Goal: Task Accomplishment & Management: Manage account settings

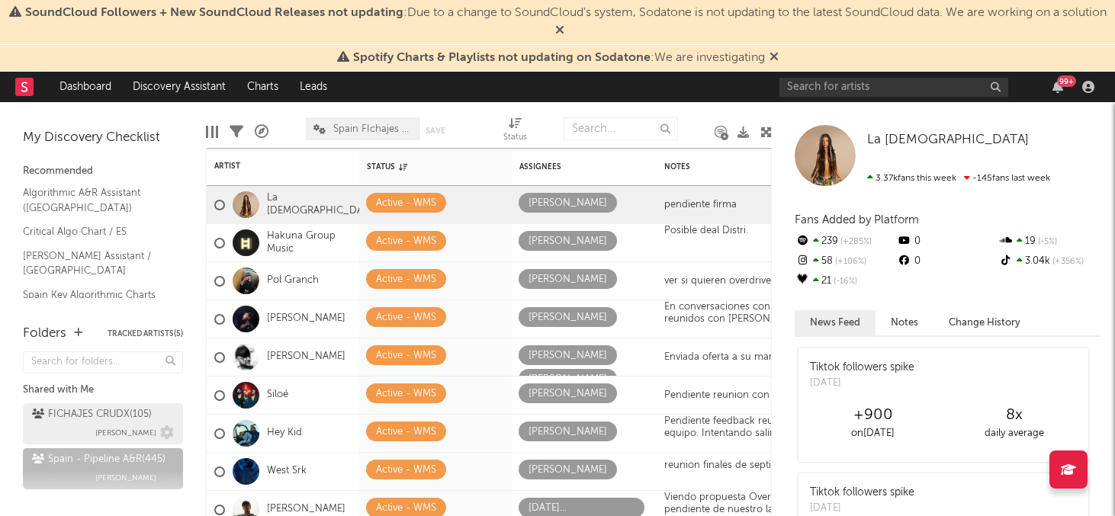
click at [80, 406] on div "FICHAJES CRUDX ( 105 )" at bounding box center [92, 415] width 120 height 18
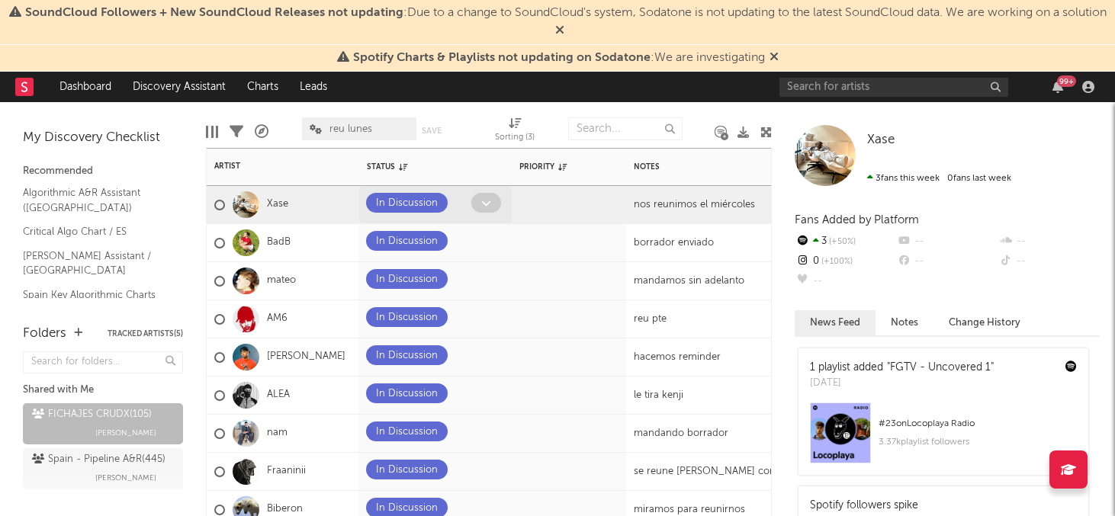
click at [487, 201] on icon at bounding box center [486, 203] width 10 height 10
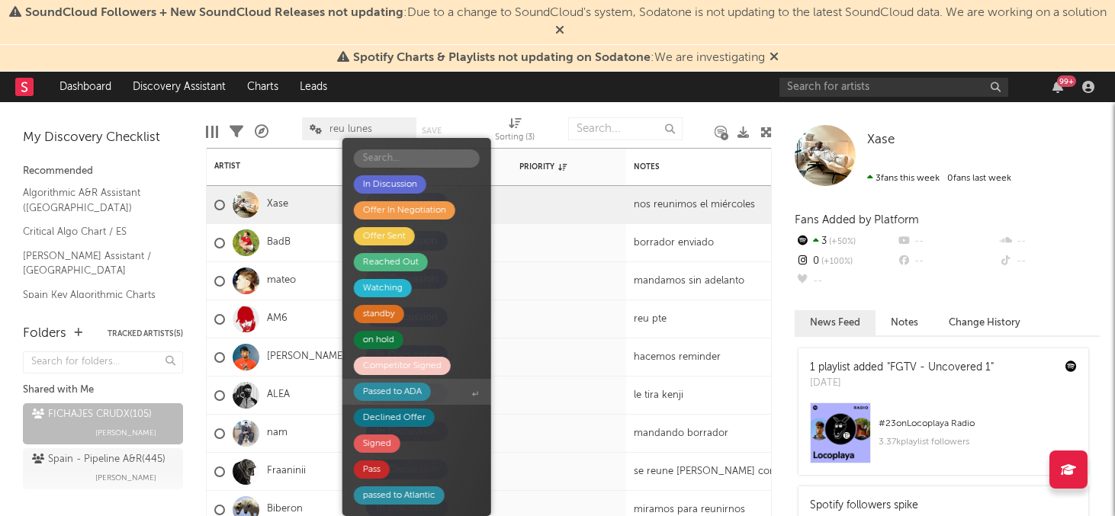
click at [385, 391] on div "Passed to ADA" at bounding box center [392, 392] width 59 height 18
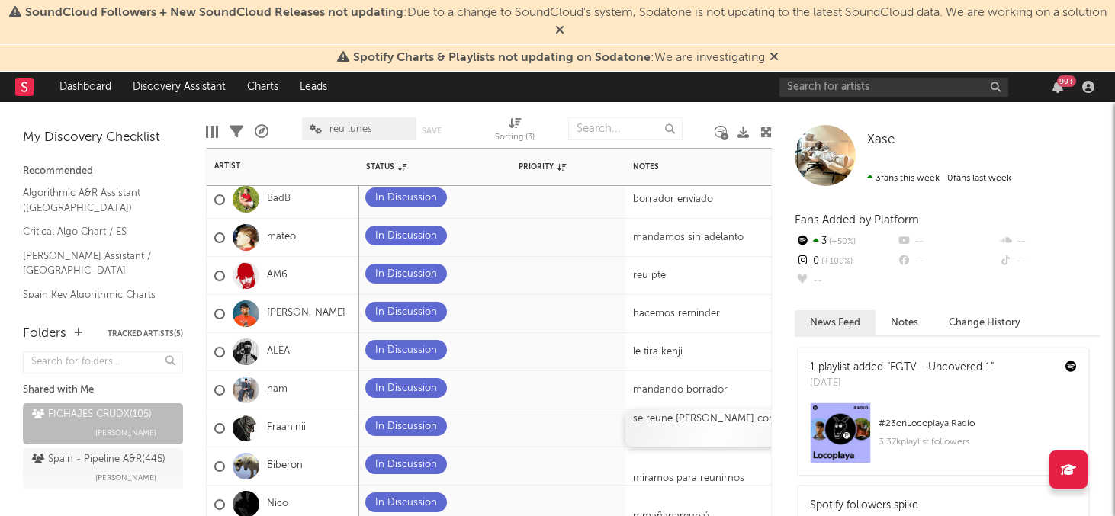
click at [747, 418] on div "se reune [PERSON_NAME] con yel0" at bounding box center [721, 428] width 191 height 37
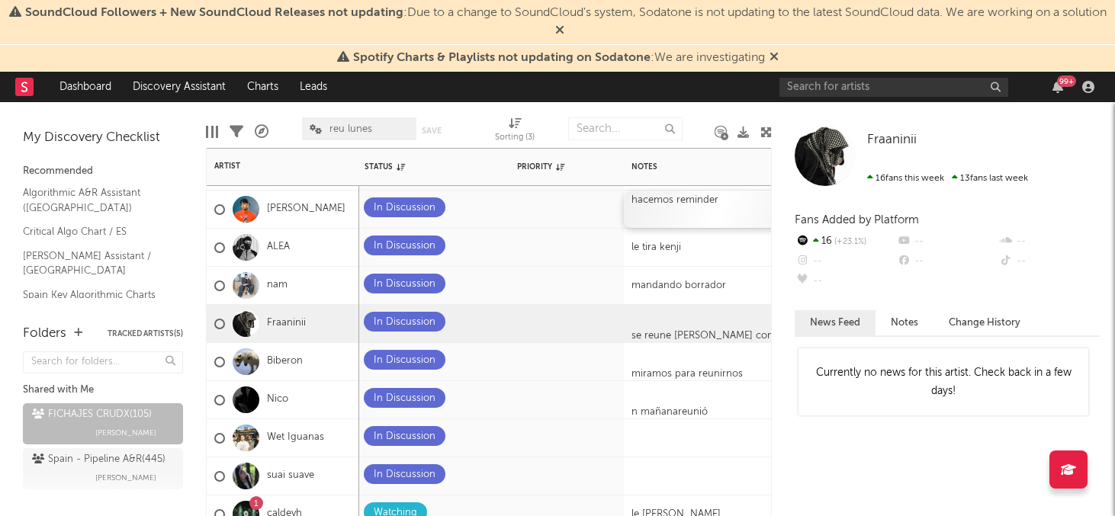
click at [648, 210] on div "hacemos reminder" at bounding box center [719, 209] width 191 height 37
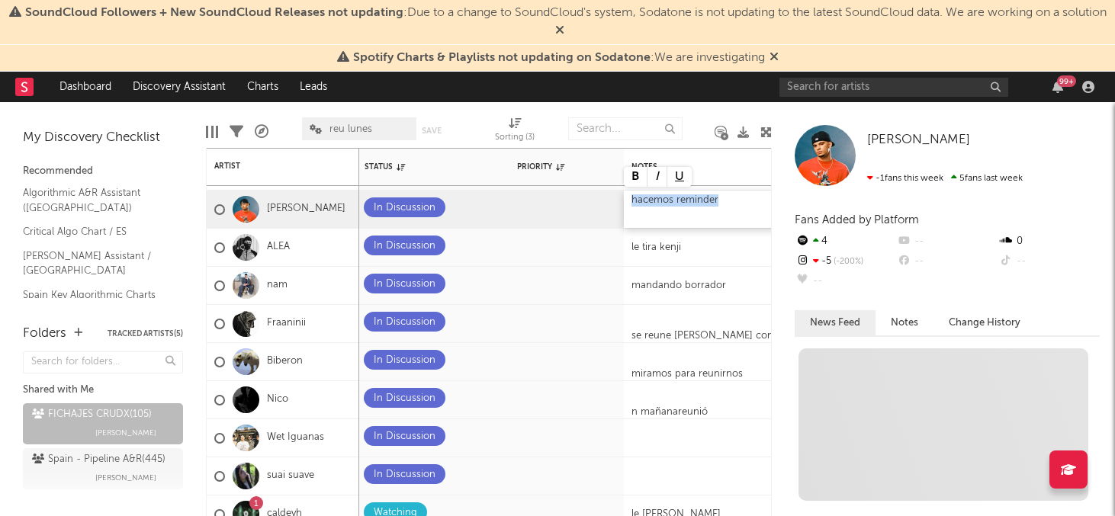
click at [648, 210] on div "hacemos reminder" at bounding box center [719, 209] width 191 height 37
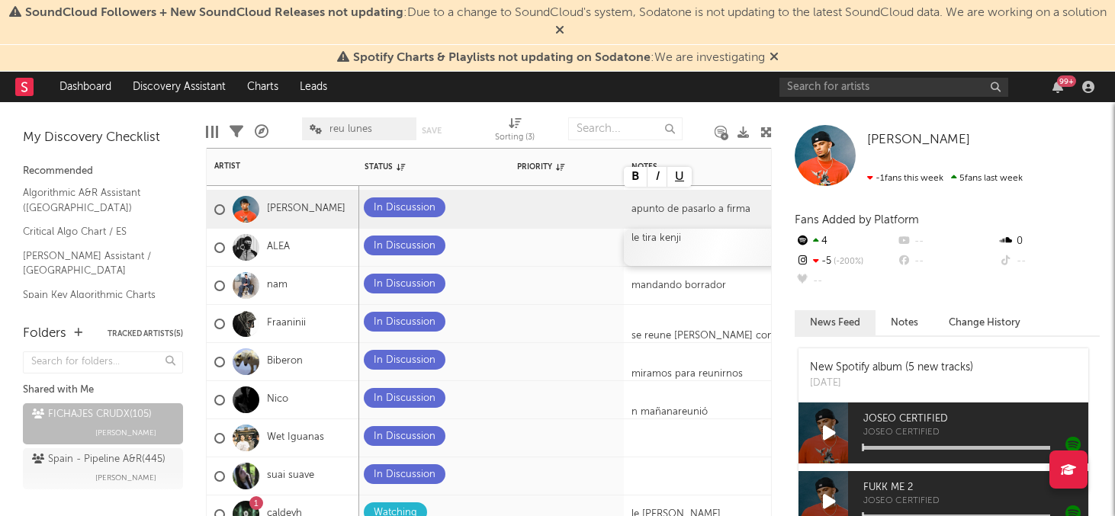
click at [699, 247] on div "le tira kenji" at bounding box center [719, 247] width 191 height 37
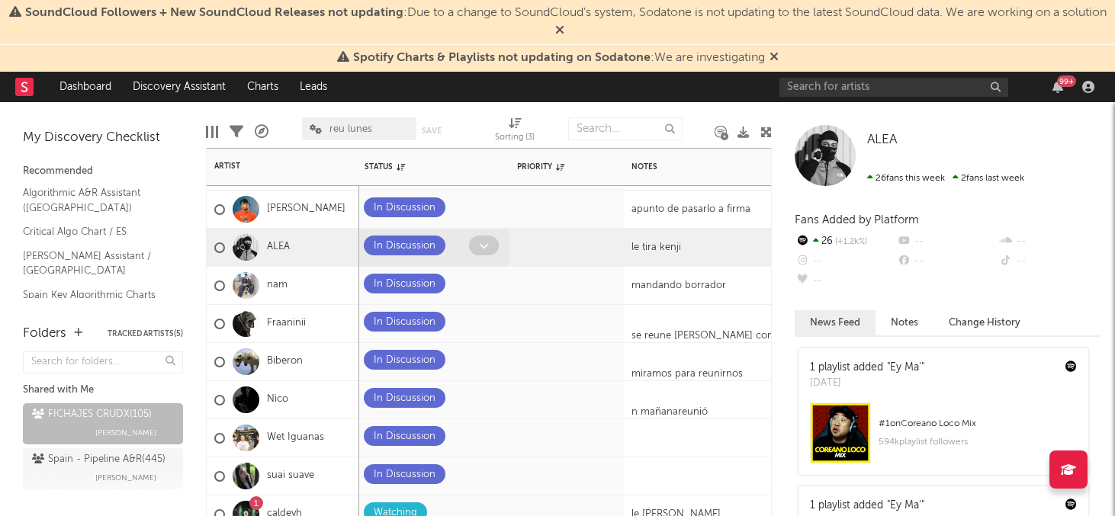
click at [481, 244] on icon at bounding box center [484, 246] width 10 height 10
click at [481, 248] on icon at bounding box center [484, 246] width 10 height 10
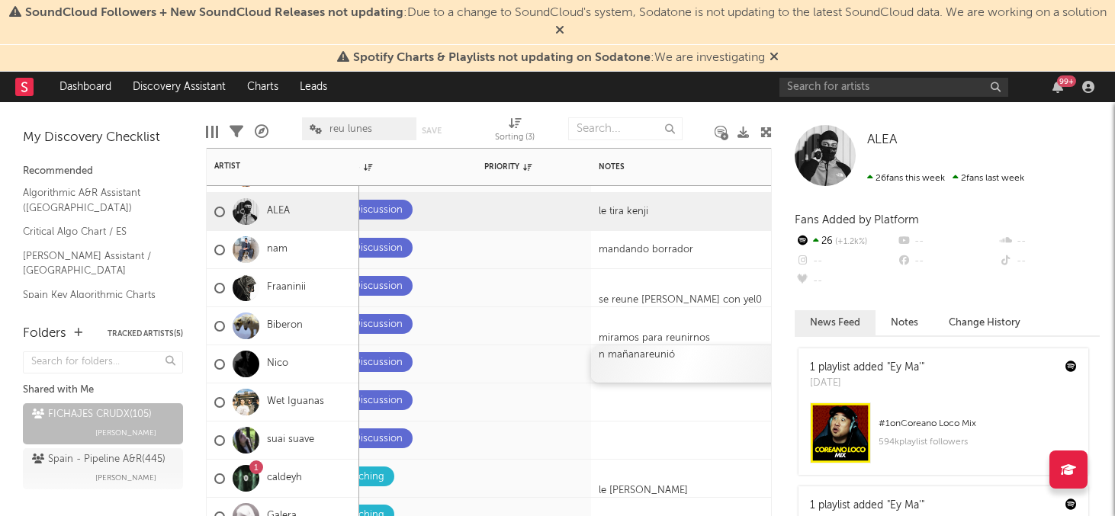
click at [692, 372] on div "n mañanareunió" at bounding box center [686, 364] width 191 height 37
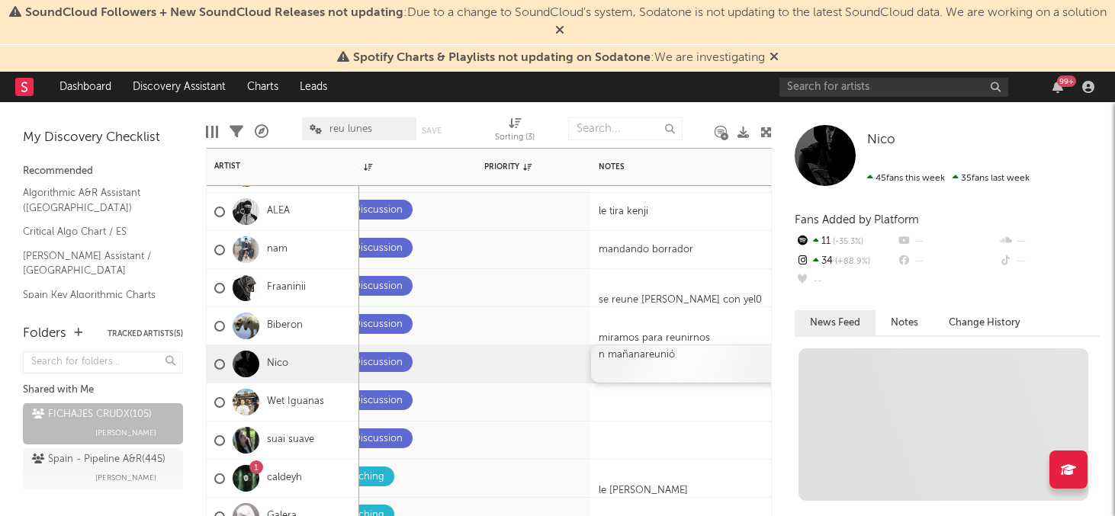
click at [692, 372] on div "n mañanareunió" at bounding box center [686, 364] width 191 height 37
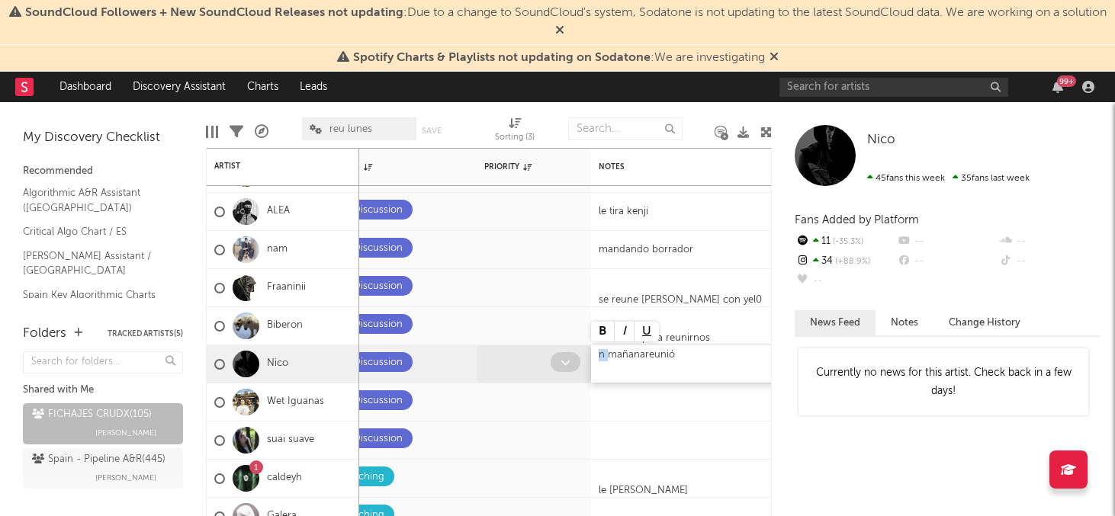
drag, startPoint x: 609, startPoint y: 352, endPoint x: 587, endPoint y: 352, distance: 21.4
click at [674, 359] on div "mañanareunió" at bounding box center [686, 364] width 191 height 37
click at [644, 351] on div "mañanareunió" at bounding box center [686, 364] width 191 height 37
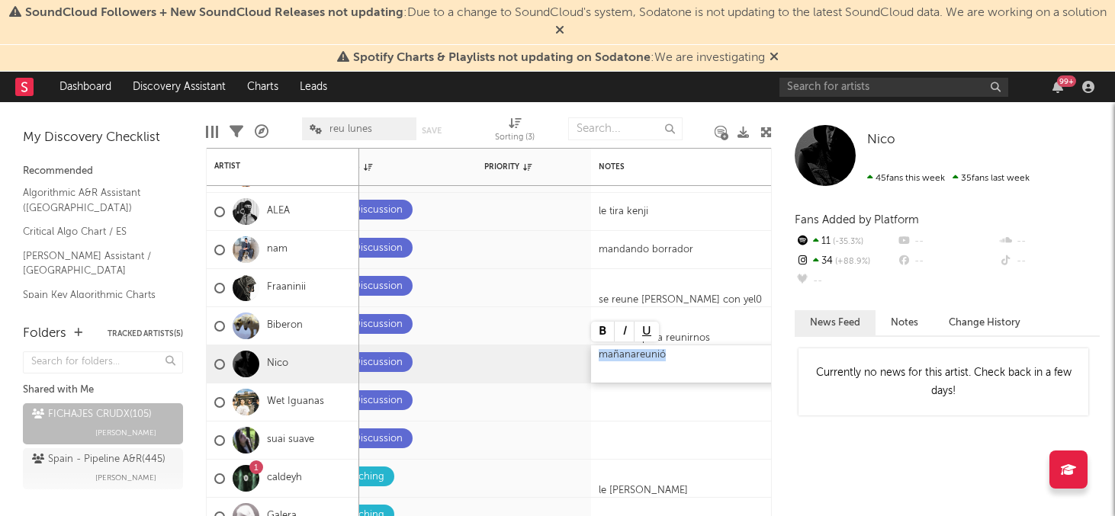
click at [644, 351] on div "mañanareunió" at bounding box center [686, 364] width 191 height 37
click at [716, 378] on div "mandame oferta de artista" at bounding box center [686, 364] width 191 height 37
click at [452, 361] on icon at bounding box center [451, 363] width 10 height 10
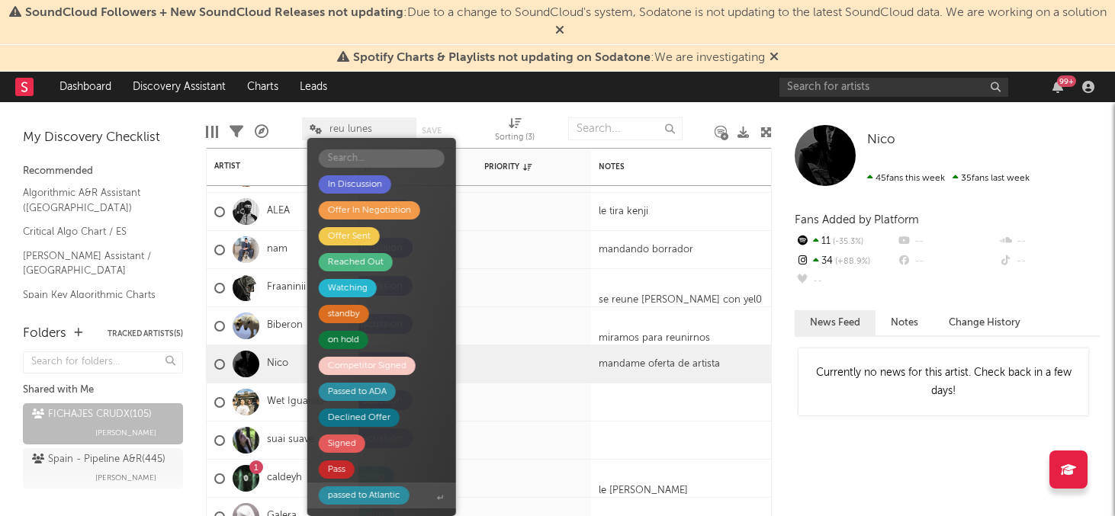
click at [359, 500] on div "passed to Atlantic" at bounding box center [364, 496] width 72 height 18
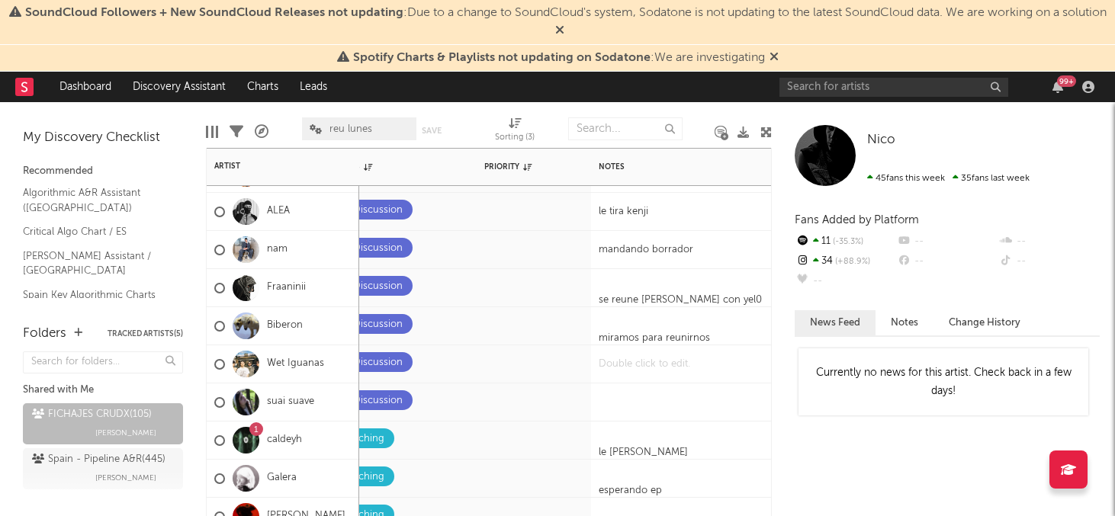
click at [664, 362] on div at bounding box center [686, 364] width 191 height 37
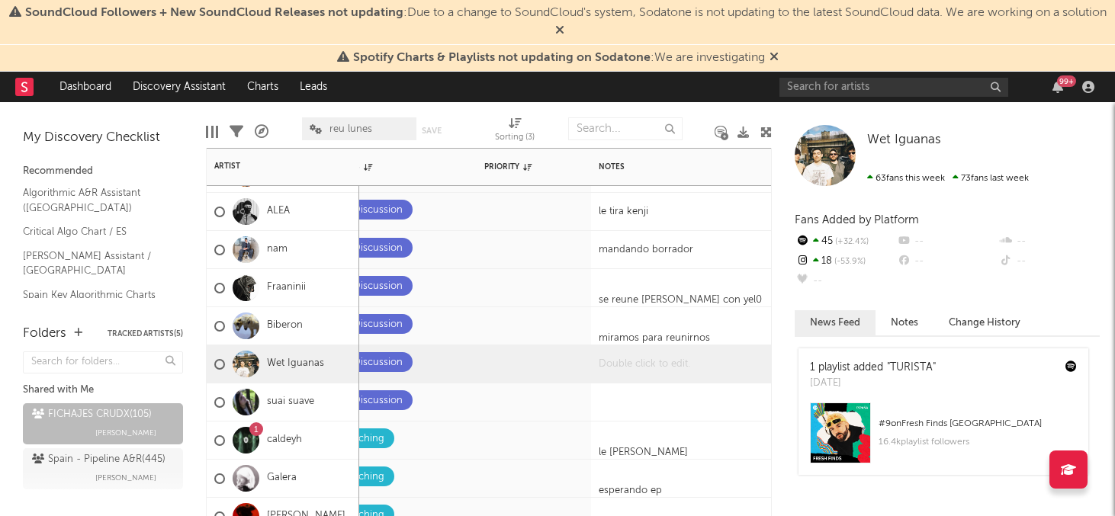
click at [664, 362] on div at bounding box center [686, 364] width 191 height 37
click at [680, 406] on div at bounding box center [686, 402] width 191 height 37
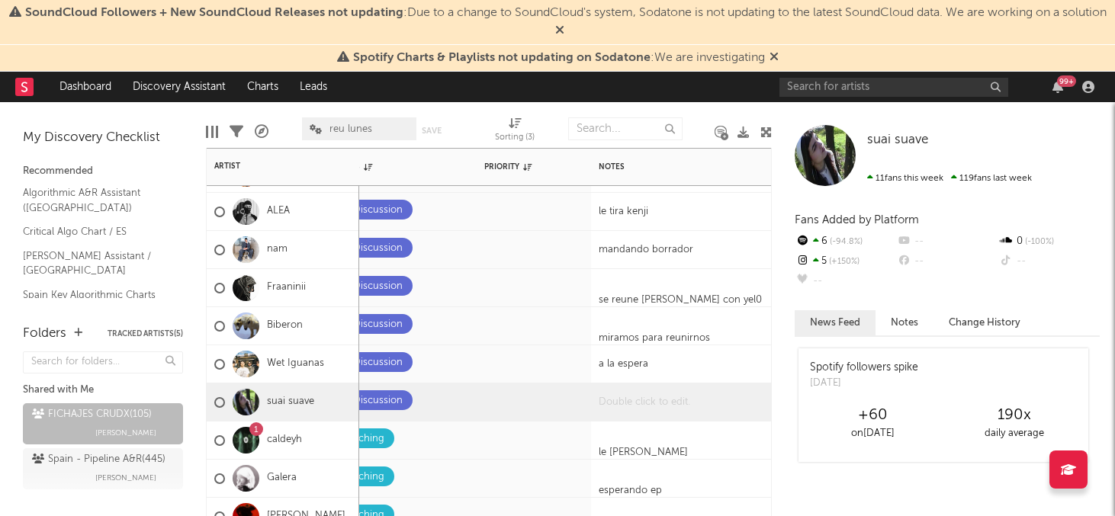
click at [655, 393] on div at bounding box center [686, 402] width 191 height 37
click at [639, 410] on div at bounding box center [686, 402] width 191 height 37
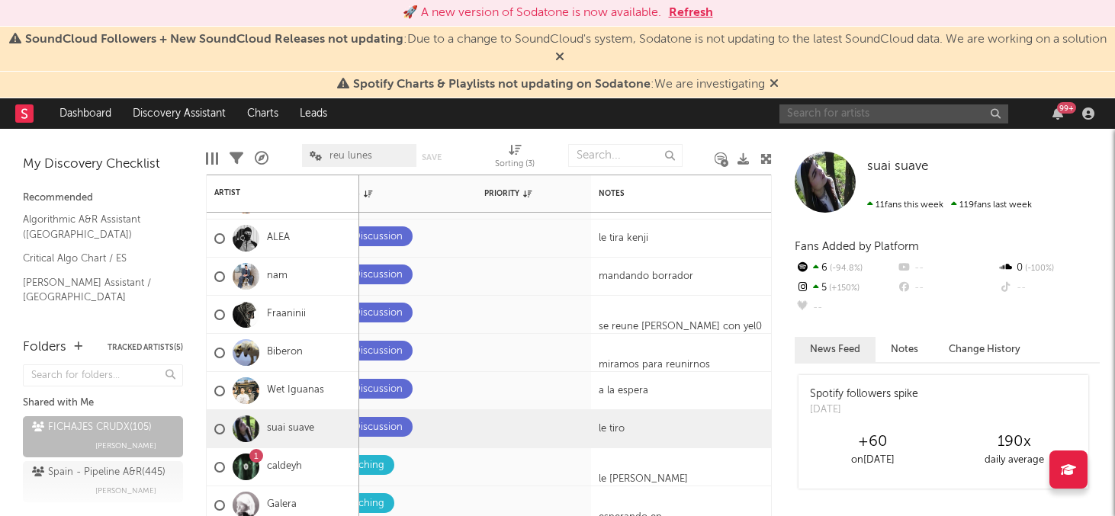
click at [816, 115] on input "text" at bounding box center [894, 114] width 229 height 19
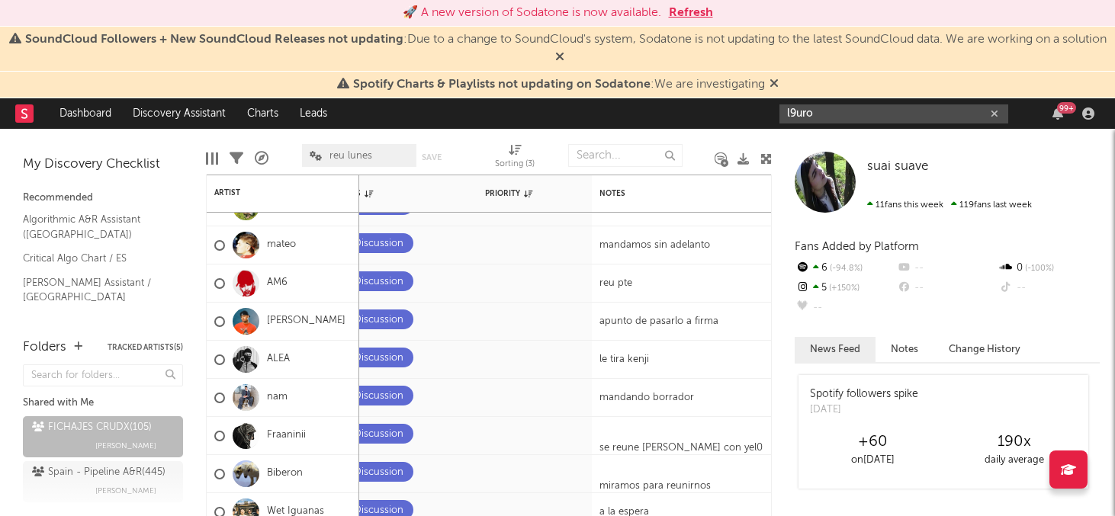
click at [794, 114] on input "l9uro" at bounding box center [894, 114] width 229 height 19
click at [831, 111] on input "9louro" at bounding box center [894, 114] width 229 height 19
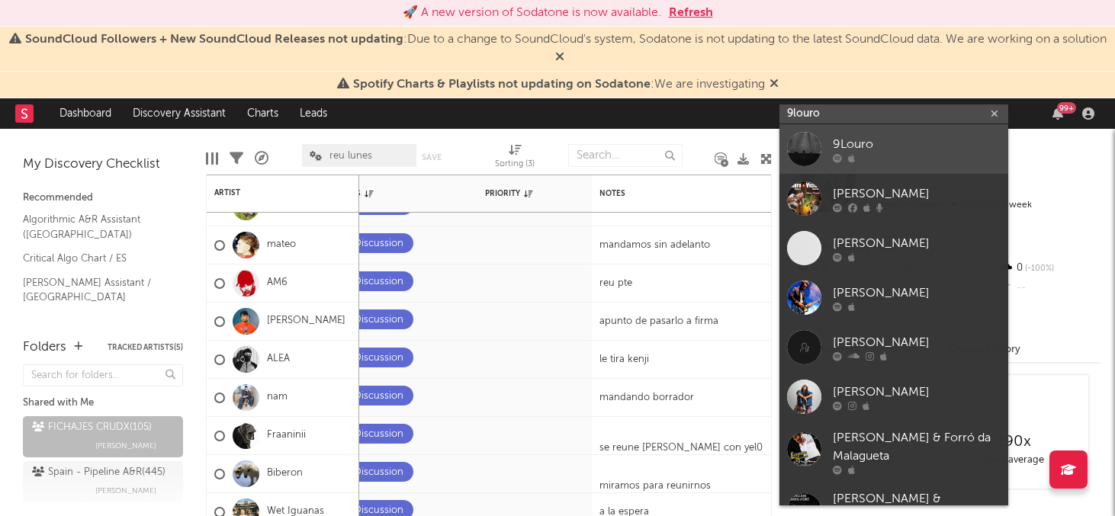
type input "9louro"
click at [813, 156] on div at bounding box center [804, 149] width 34 height 34
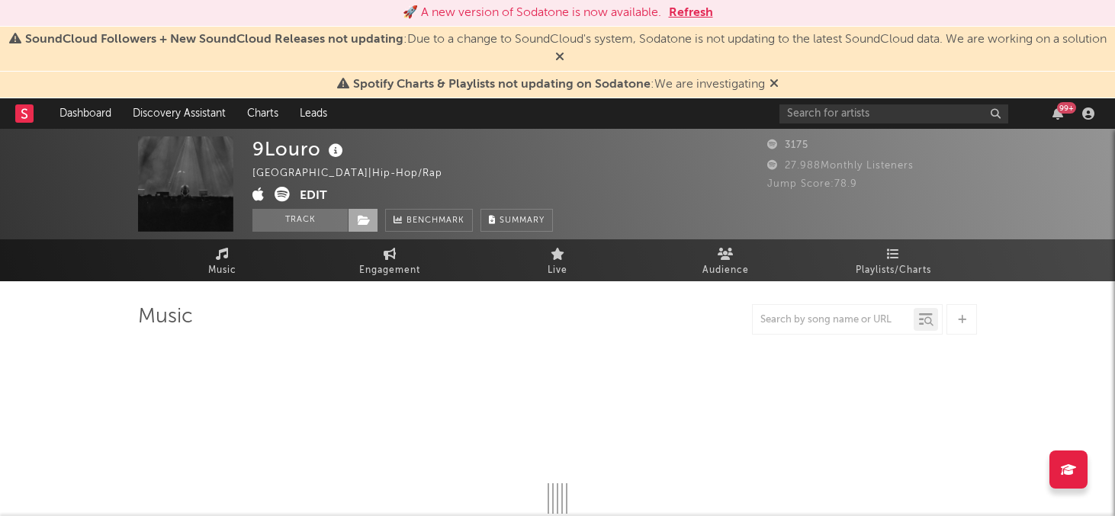
select select "1w"
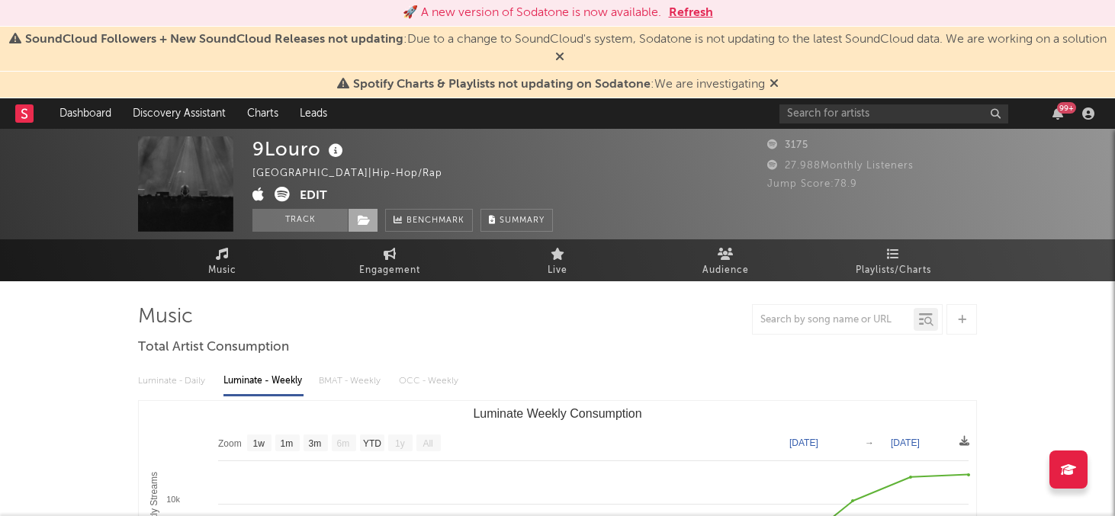
click at [374, 221] on span at bounding box center [363, 220] width 31 height 23
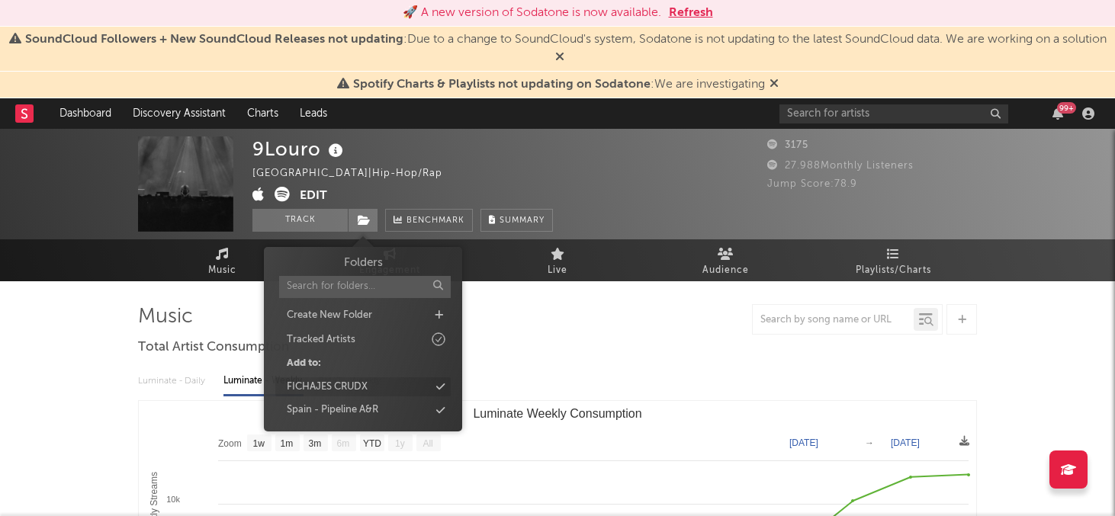
click at [374, 384] on div "FICHAJES CRUDX" at bounding box center [362, 388] width 175 height 20
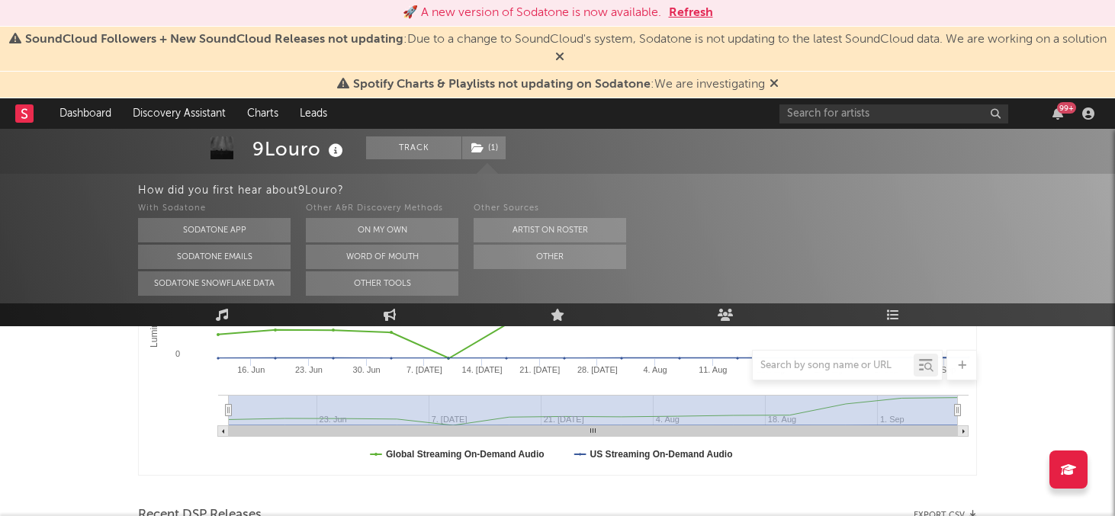
scroll to position [401, 0]
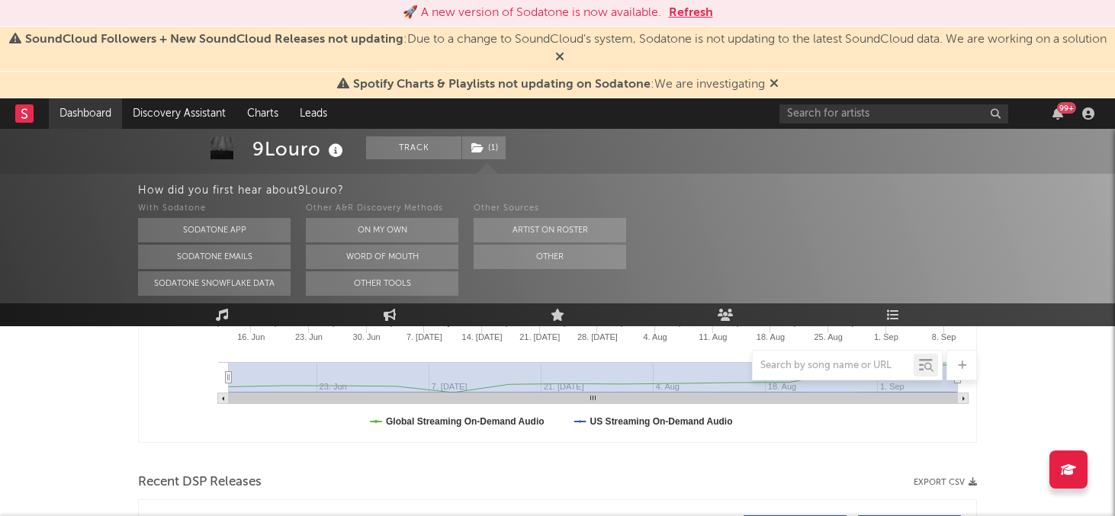
click at [77, 102] on link "Dashboard" at bounding box center [85, 113] width 73 height 31
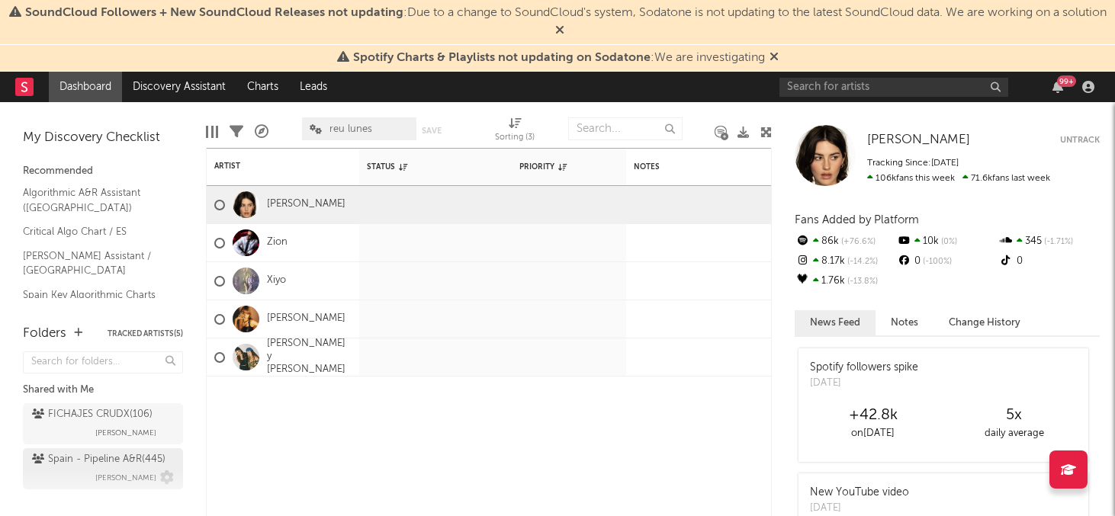
click at [85, 458] on div "Spain - Pipeline A&R ( 445 )" at bounding box center [99, 460] width 134 height 18
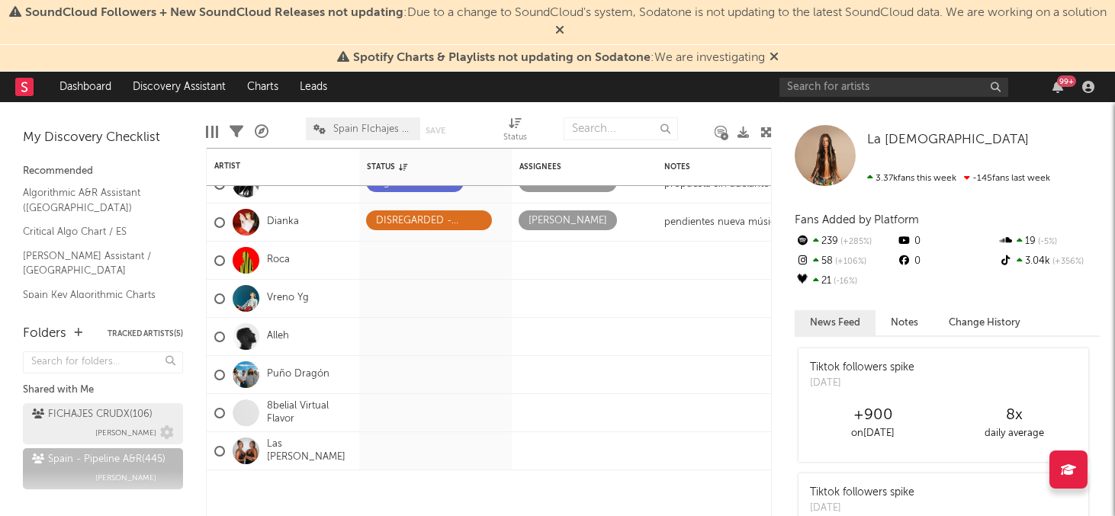
click at [95, 421] on div "FICHAJES CRUDX ( 106 )" at bounding box center [92, 415] width 121 height 18
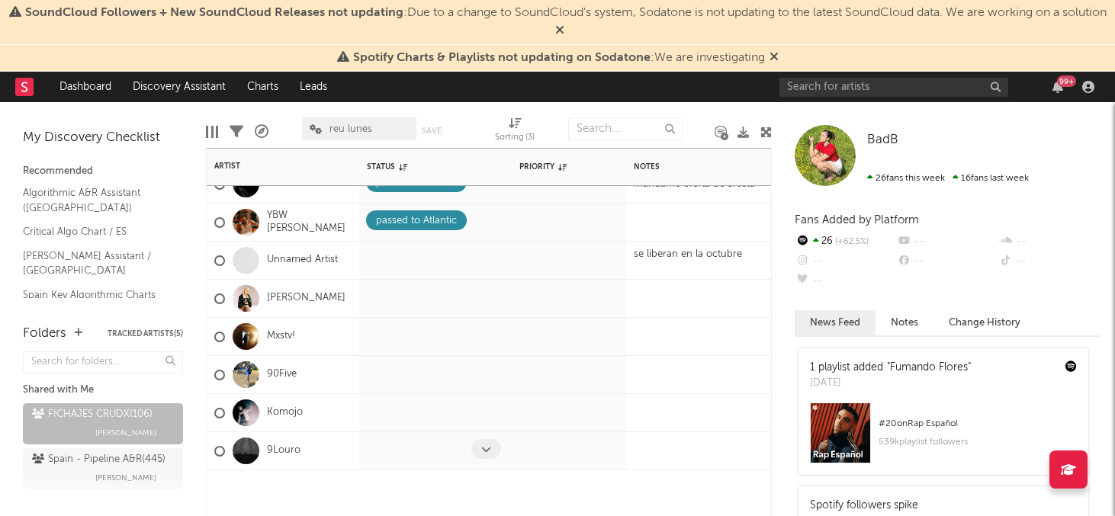
click at [482, 449] on icon at bounding box center [486, 450] width 10 height 10
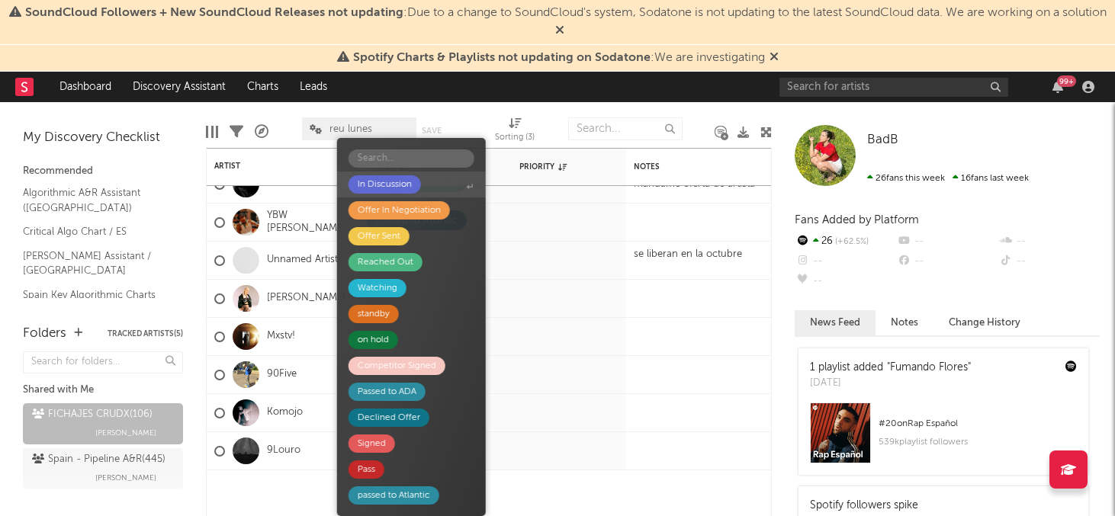
click at [407, 181] on div "In Discussion" at bounding box center [385, 184] width 54 height 18
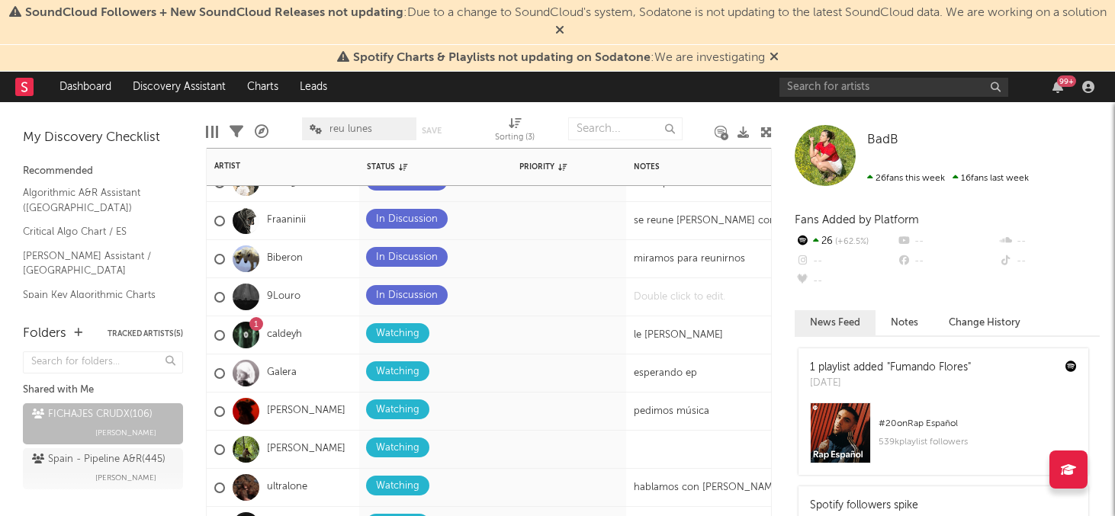
click at [664, 302] on div at bounding box center [721, 296] width 191 height 37
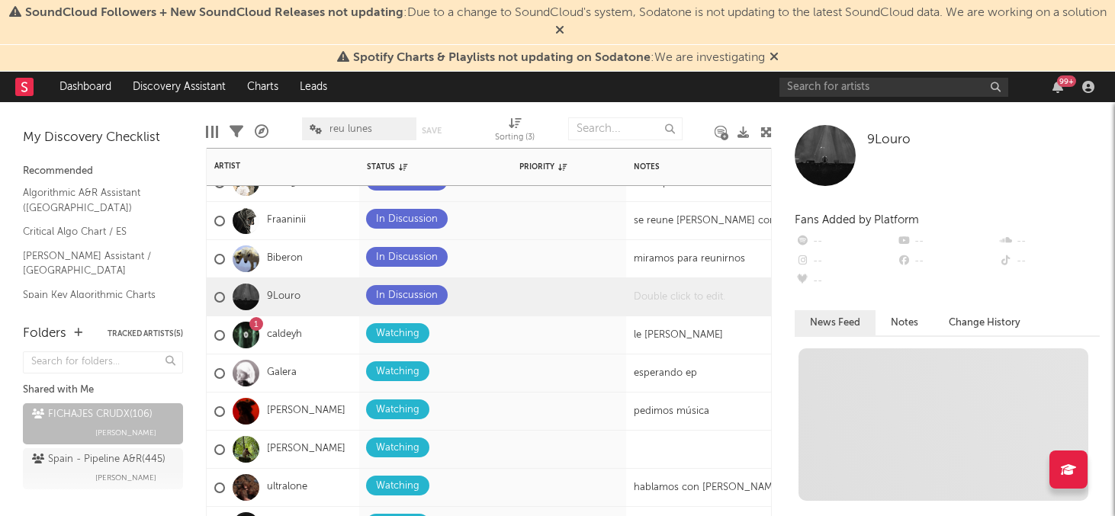
click at [664, 302] on div at bounding box center [721, 296] width 191 height 37
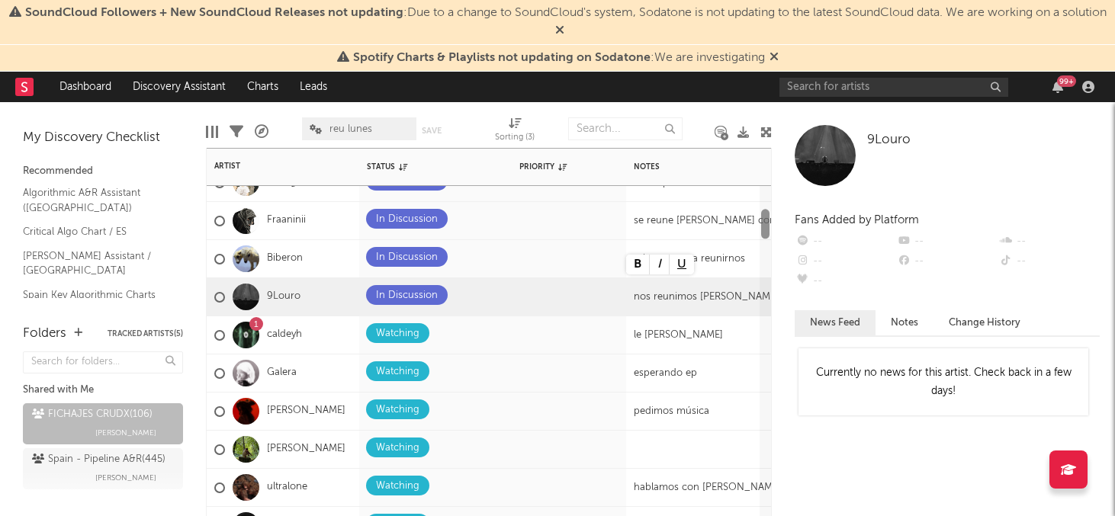
click at [766, 259] on div at bounding box center [765, 374] width 8 height 330
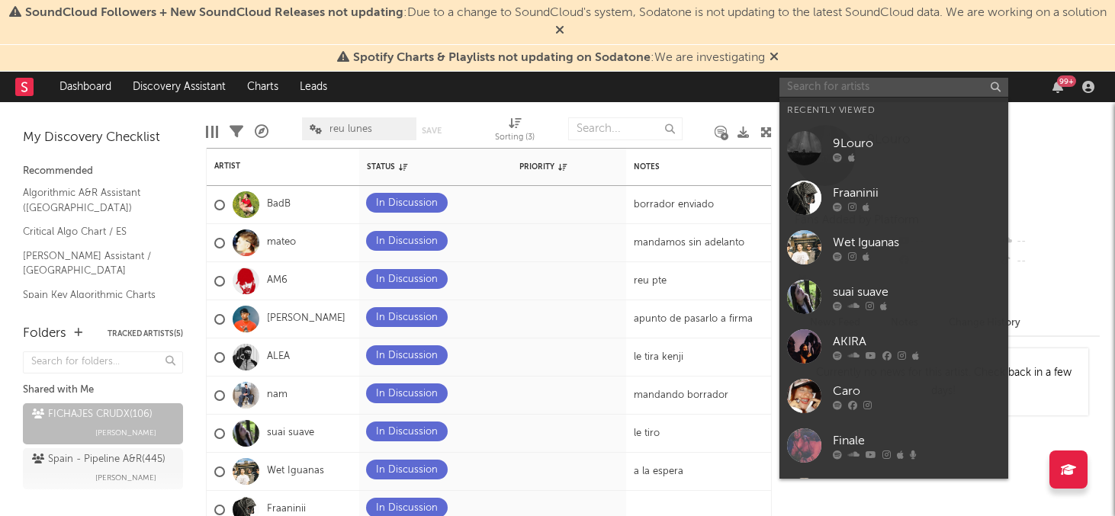
click at [800, 88] on input "text" at bounding box center [894, 87] width 229 height 19
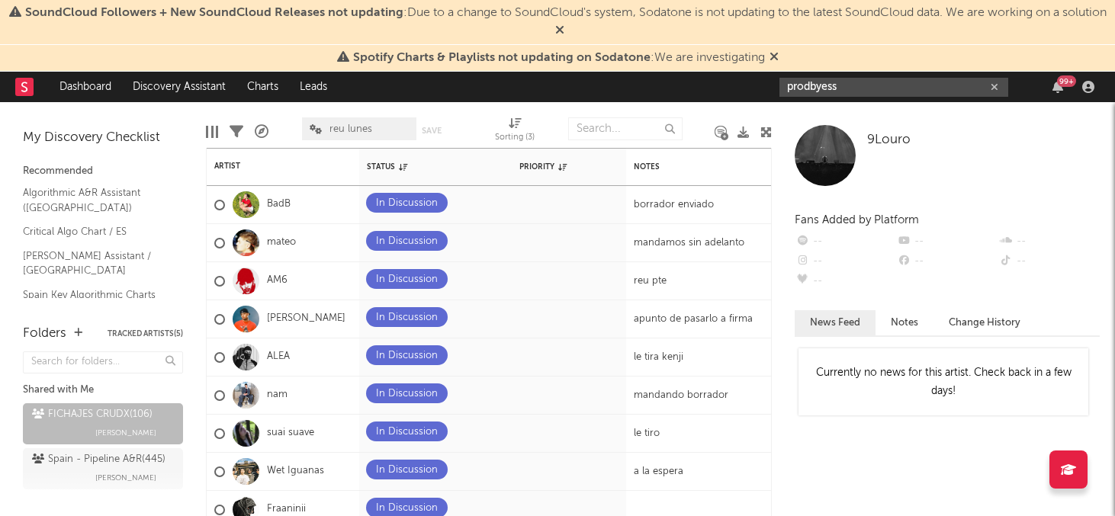
click at [862, 92] on input "prodbyess" at bounding box center [894, 87] width 229 height 19
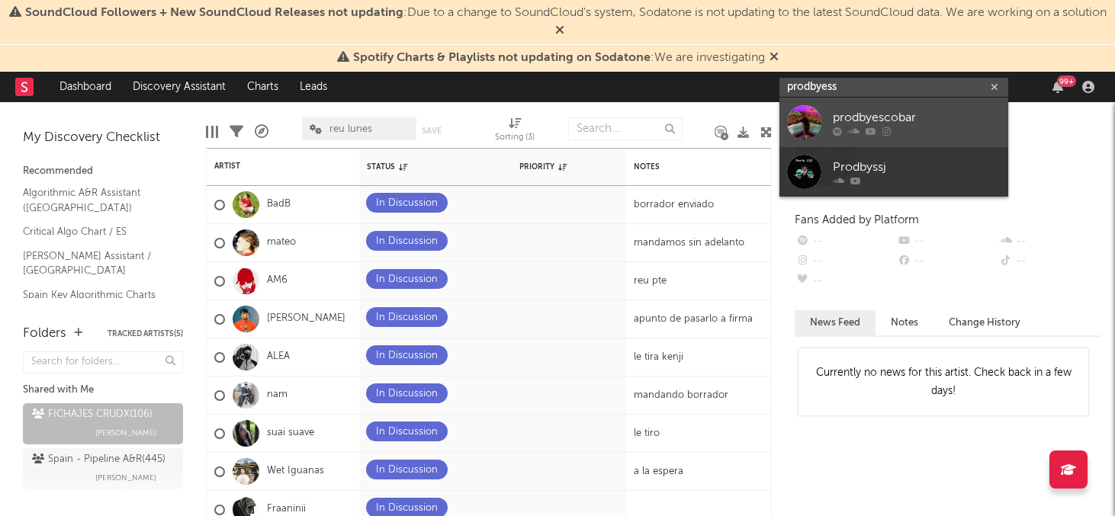
type input "prodbyess"
click at [825, 124] on link "prodbyescobar" at bounding box center [894, 123] width 229 height 50
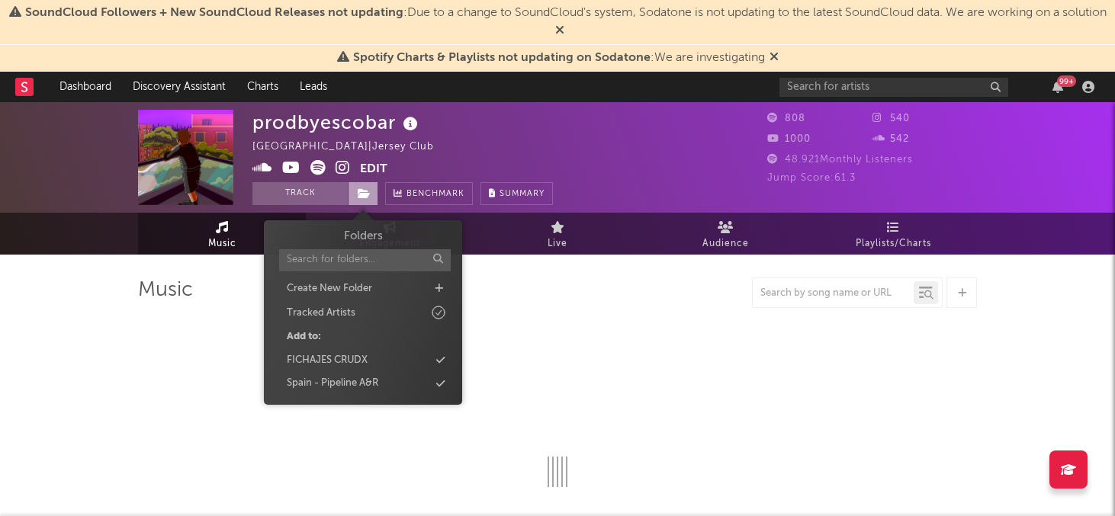
click at [362, 193] on icon at bounding box center [364, 193] width 13 height 11
select select "1w"
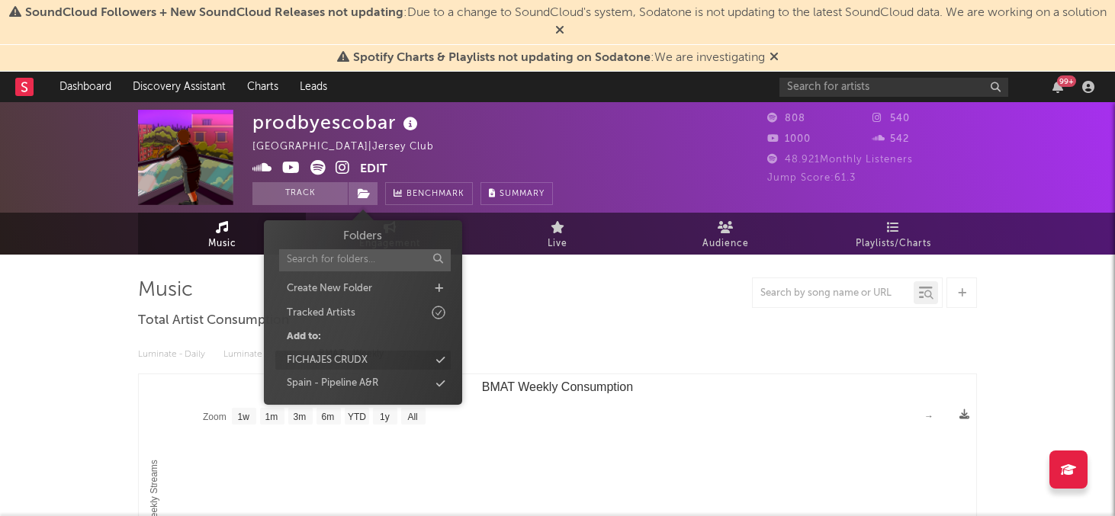
click at [368, 361] on div "FICHAJES CRUDX" at bounding box center [327, 360] width 81 height 15
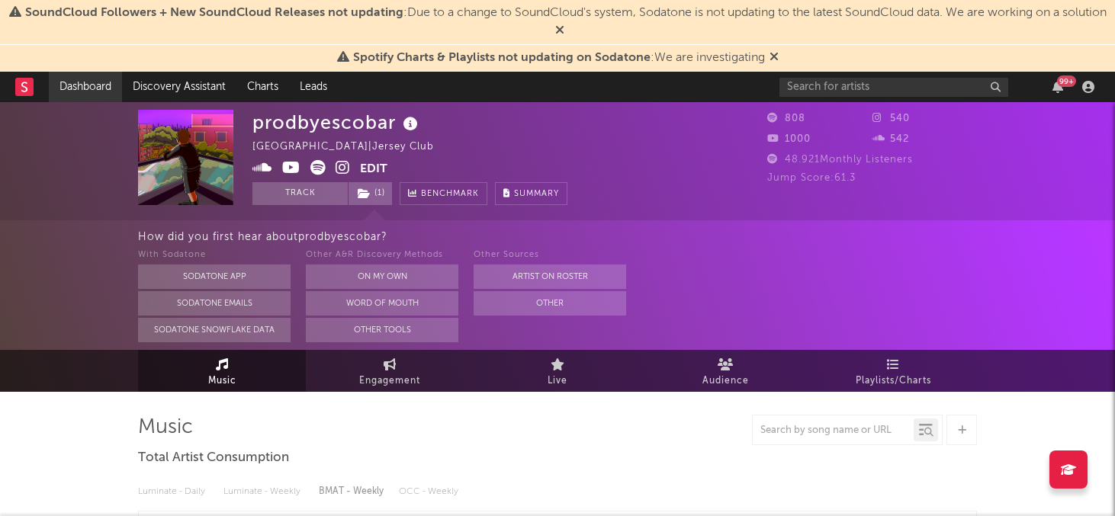
click at [92, 82] on link "Dashboard" at bounding box center [85, 87] width 73 height 31
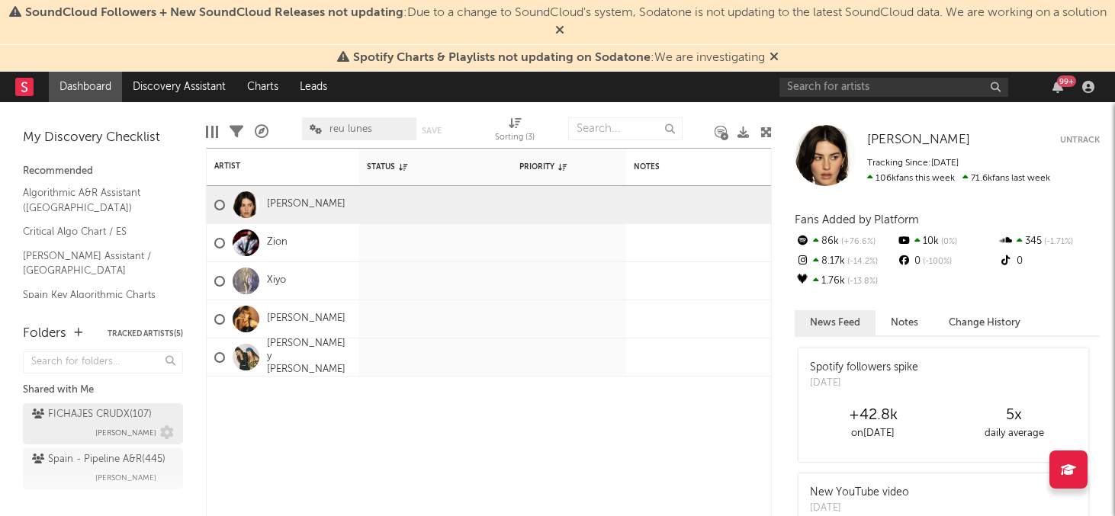
click at [86, 412] on div "FICHAJES CRUDX ( 107 )" at bounding box center [92, 415] width 120 height 18
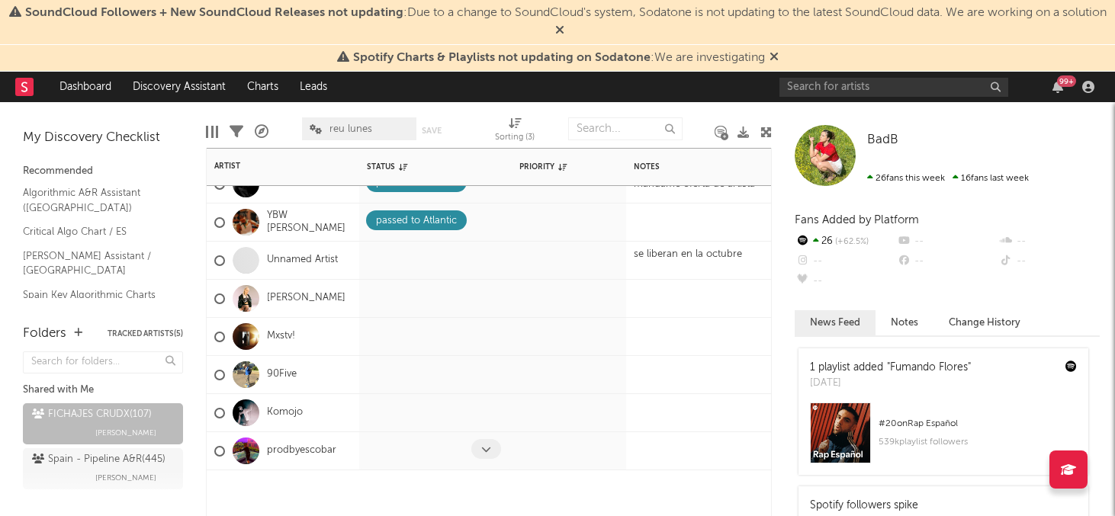
click at [484, 451] on icon at bounding box center [486, 450] width 10 height 10
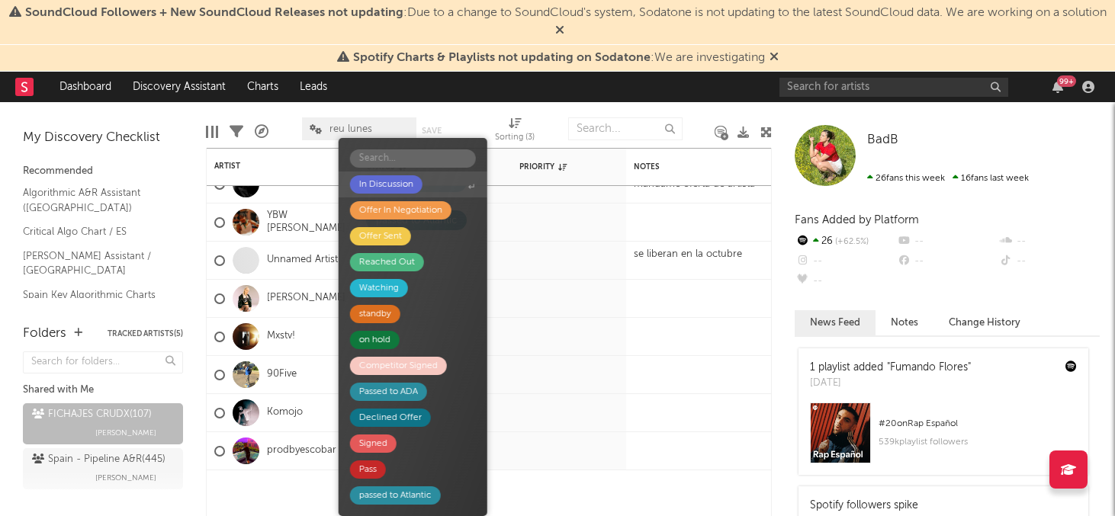
click at [395, 186] on div "In Discussion" at bounding box center [386, 184] width 54 height 18
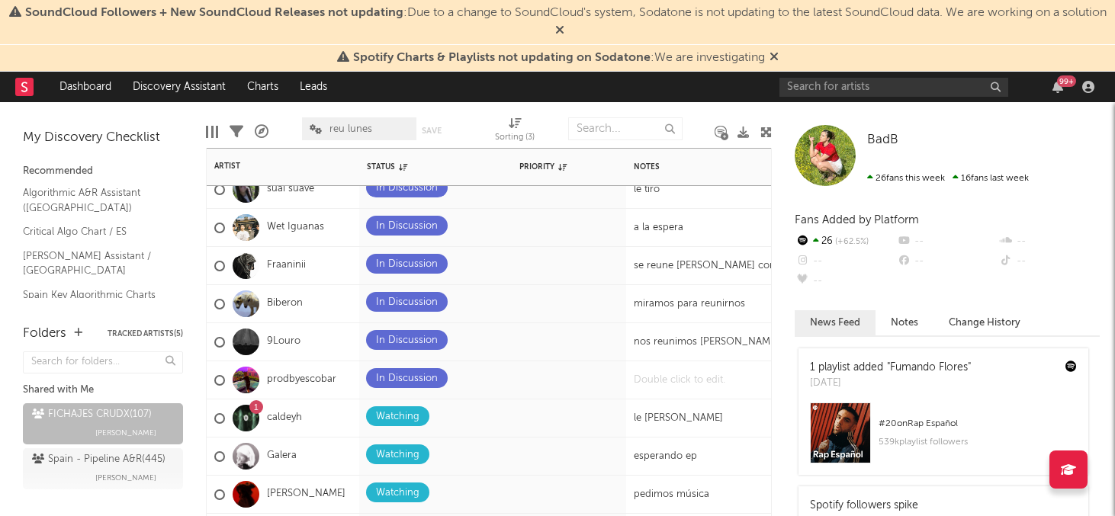
click at [653, 379] on div at bounding box center [721, 380] width 191 height 37
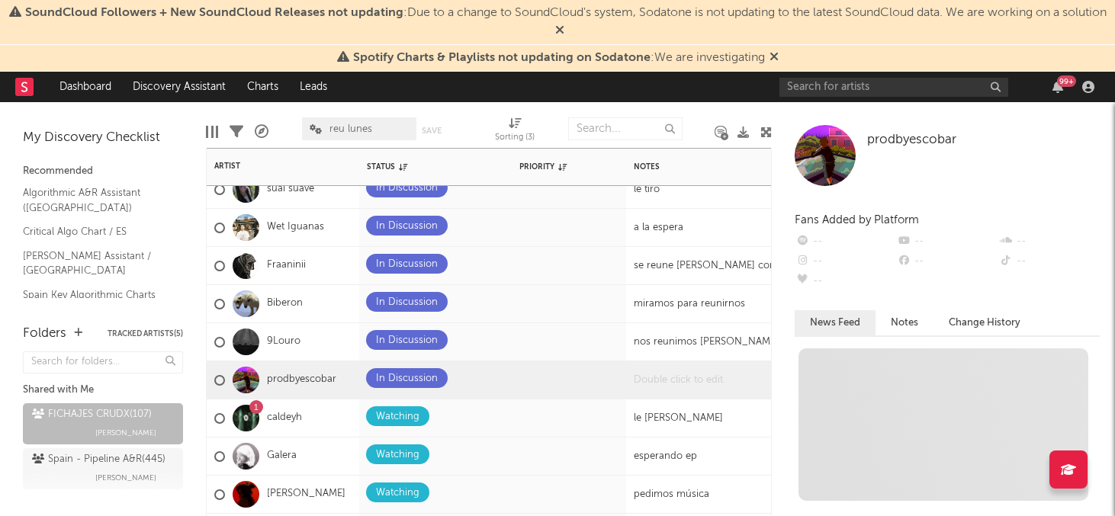
click at [653, 379] on div at bounding box center [721, 380] width 191 height 37
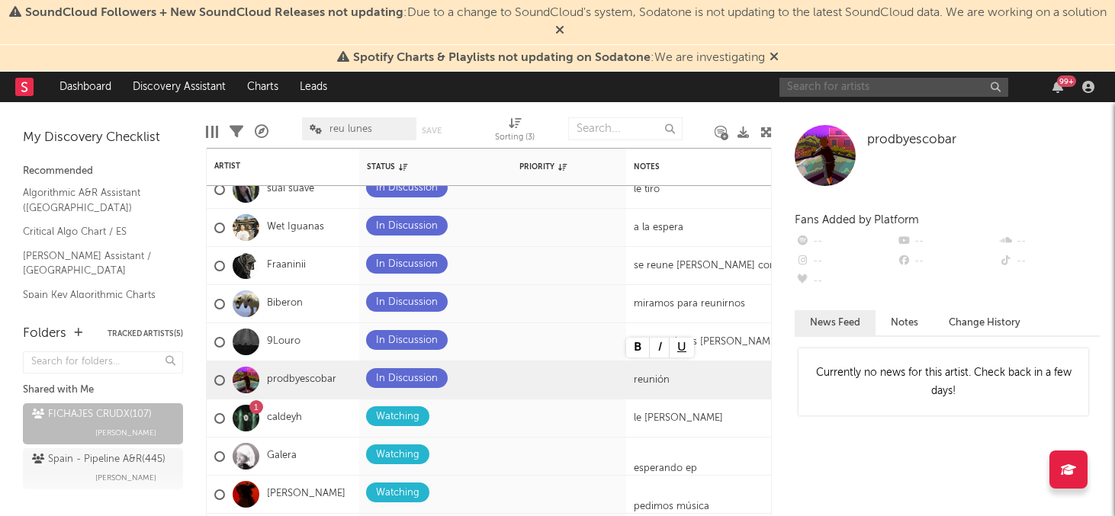
click at [816, 88] on input "text" at bounding box center [894, 87] width 229 height 19
drag, startPoint x: 823, startPoint y: 88, endPoint x: 733, endPoint y: 79, distance: 90.4
click at [733, 79] on nav "Dashboard Discovery Assistant Charts Leads prodbyess 99 +" at bounding box center [557, 87] width 1115 height 31
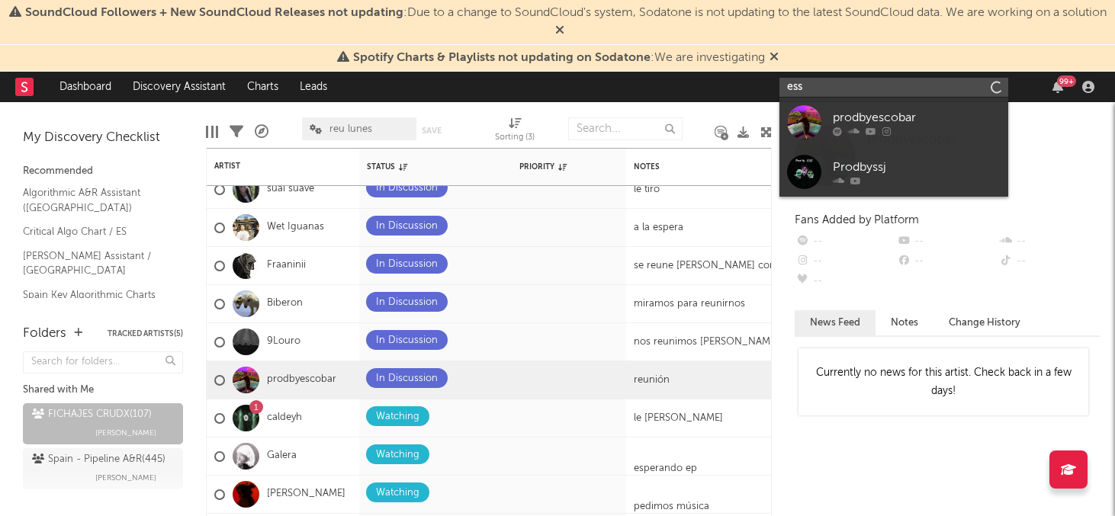
type input "ess"
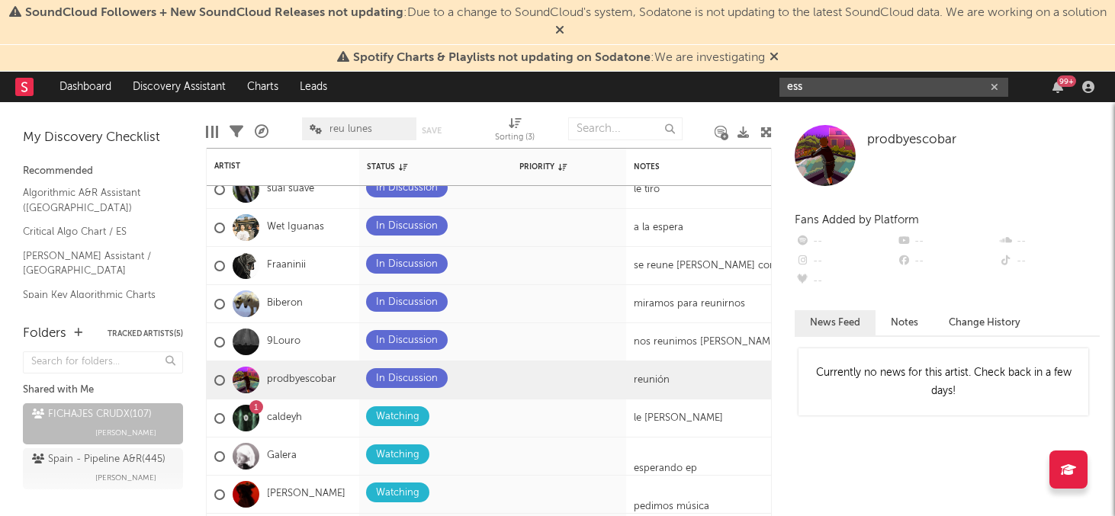
click at [830, 81] on input "ess" at bounding box center [894, 87] width 229 height 19
click at [989, 84] on button "button" at bounding box center [995, 87] width 12 height 14
paste input "[URL][DOMAIN_NAME]"
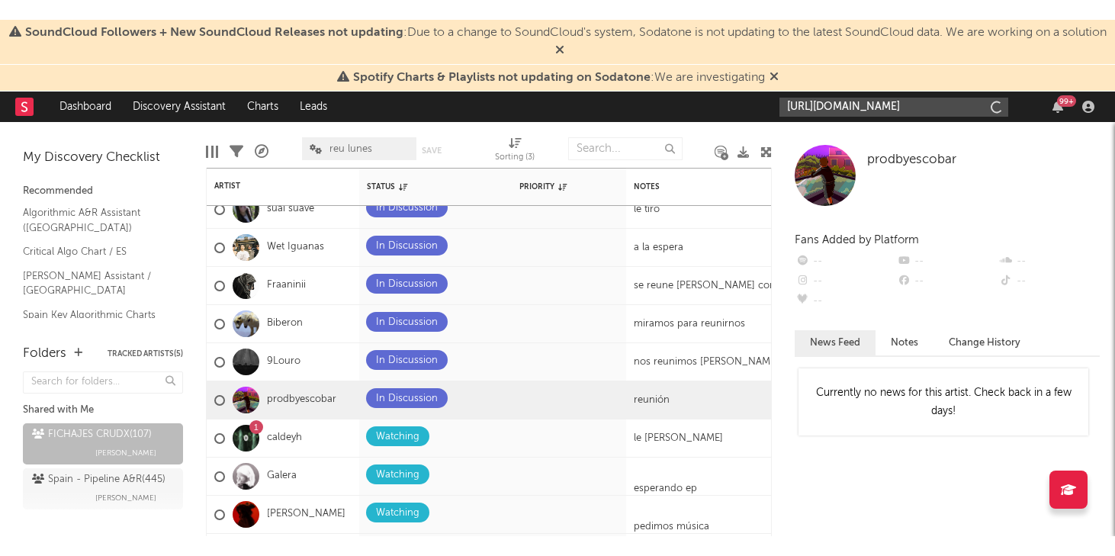
scroll to position [0, 298]
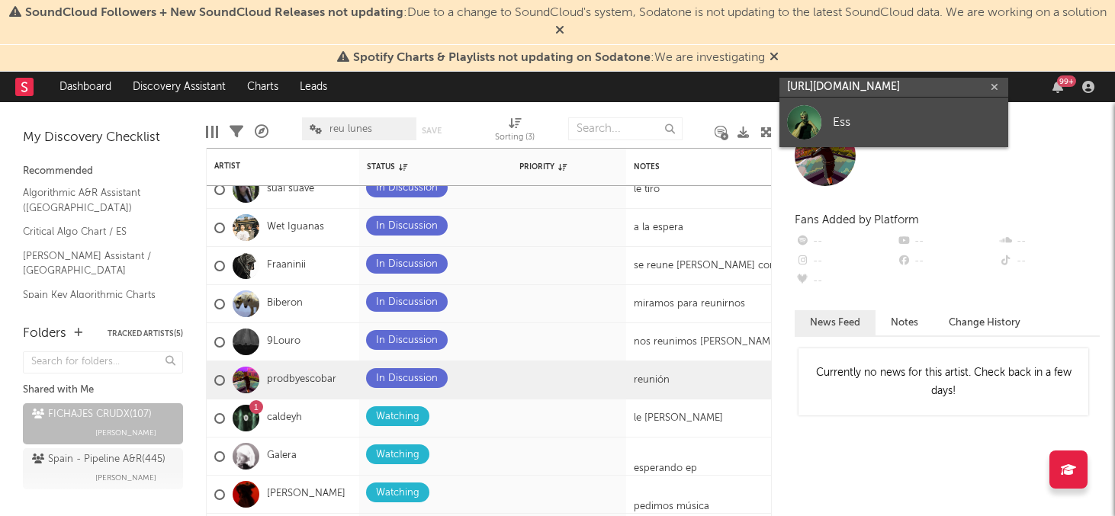
type input "[URL][DOMAIN_NAME]"
click at [839, 116] on div "Ess" at bounding box center [917, 122] width 168 height 18
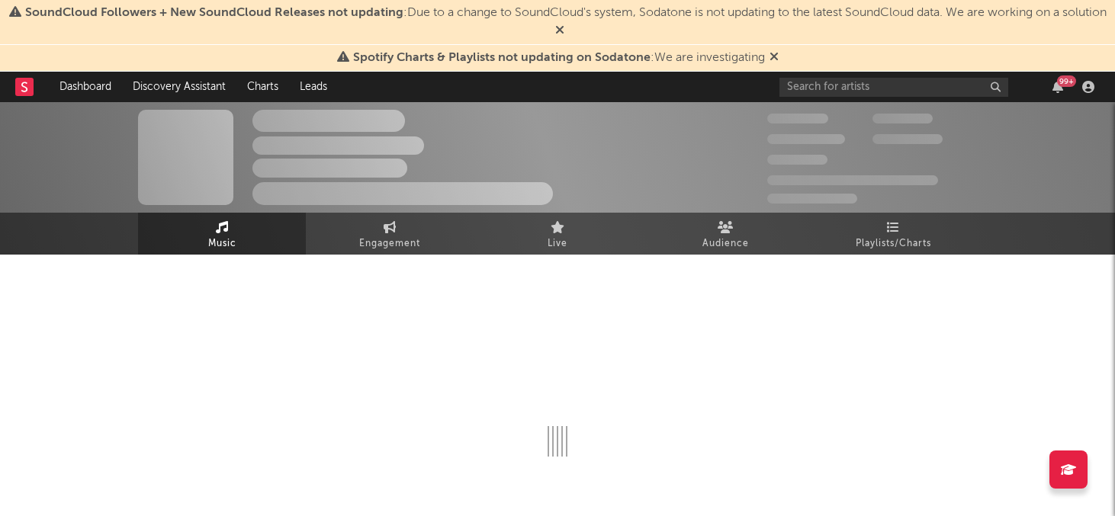
select select "1w"
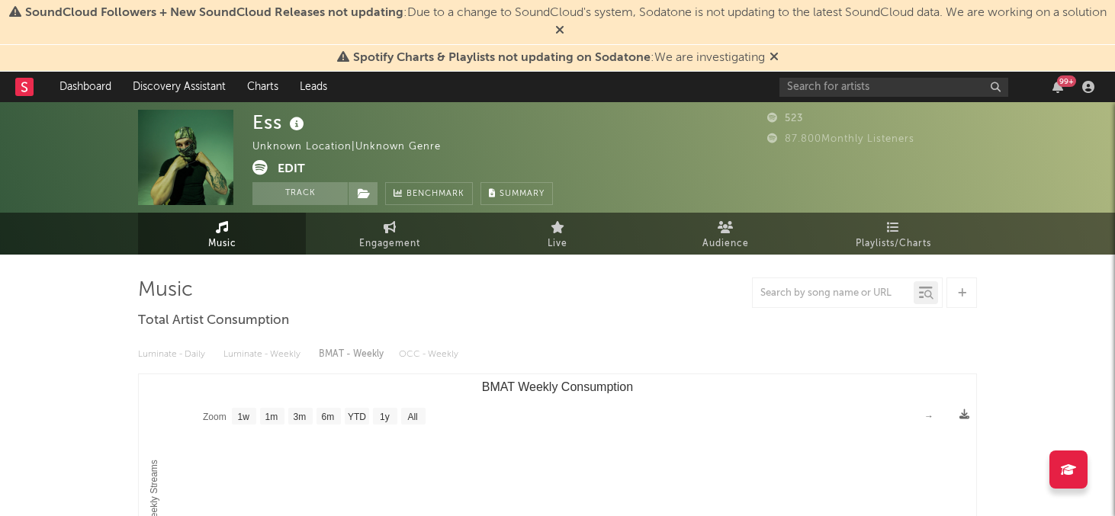
select select "1w"
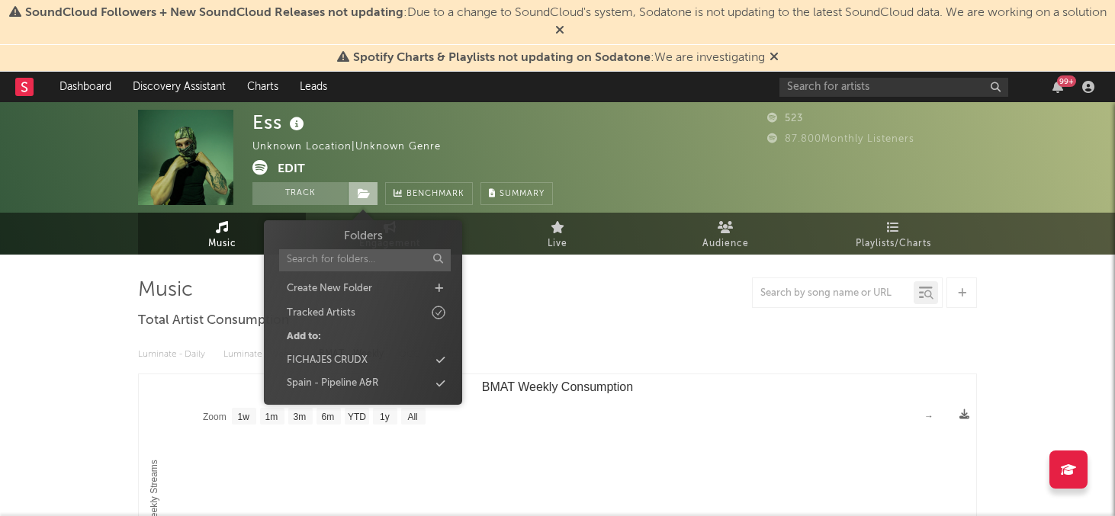
click at [366, 200] on span at bounding box center [363, 193] width 31 height 23
click at [381, 358] on div "FICHAJES CRUDX" at bounding box center [362, 361] width 175 height 20
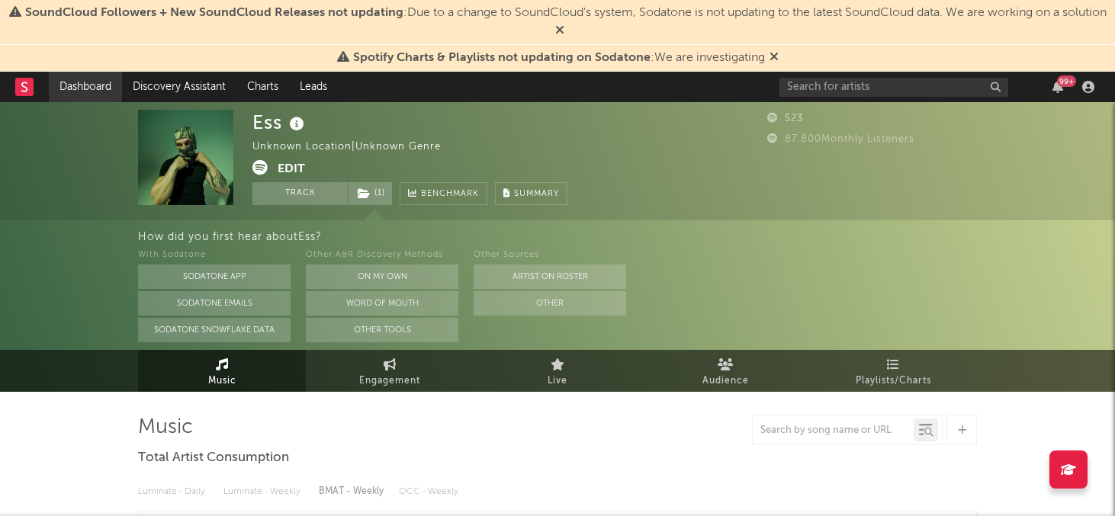
click at [101, 88] on link "Dashboard" at bounding box center [85, 87] width 73 height 31
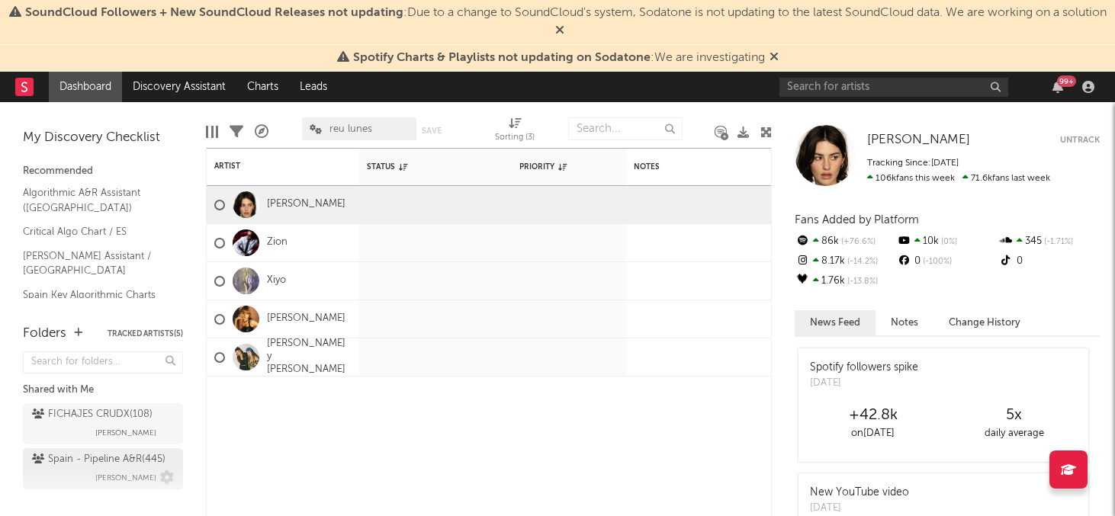
click at [110, 464] on div "Spain - Pipeline A&R ( 445 )" at bounding box center [99, 460] width 134 height 18
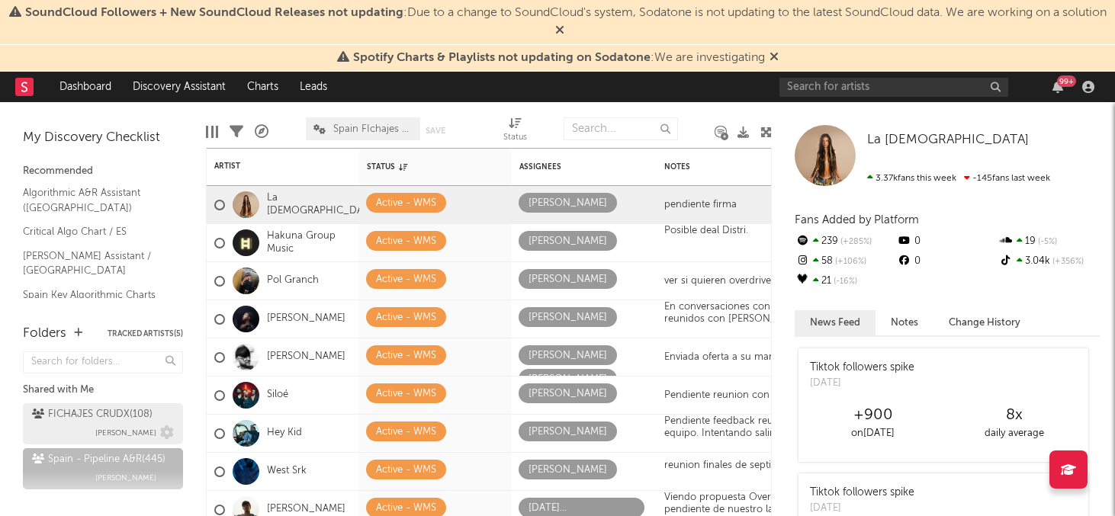
click at [64, 423] on div "FICHAJES CRUDX ( 108 )" at bounding box center [92, 415] width 121 height 18
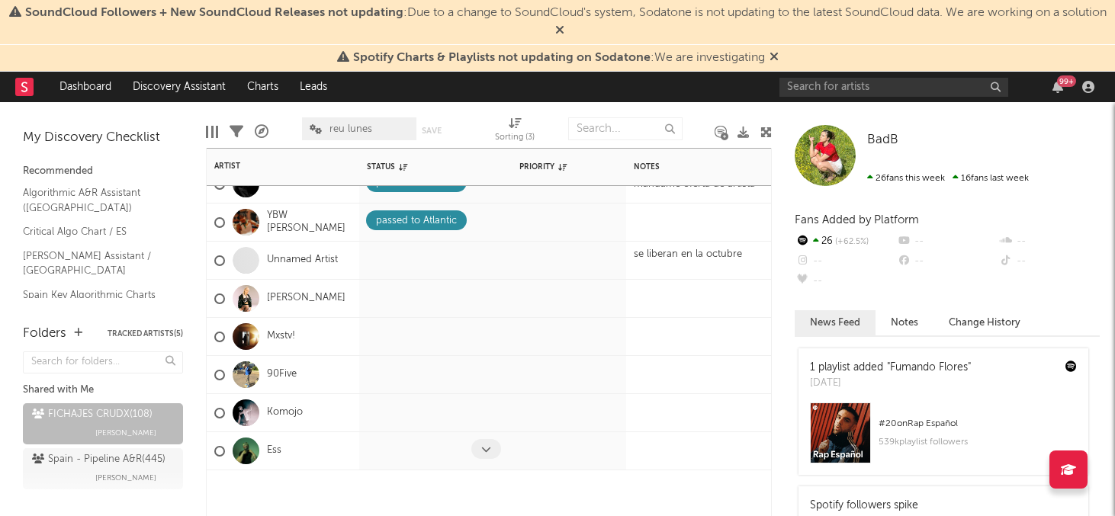
click at [485, 450] on icon at bounding box center [486, 450] width 10 height 10
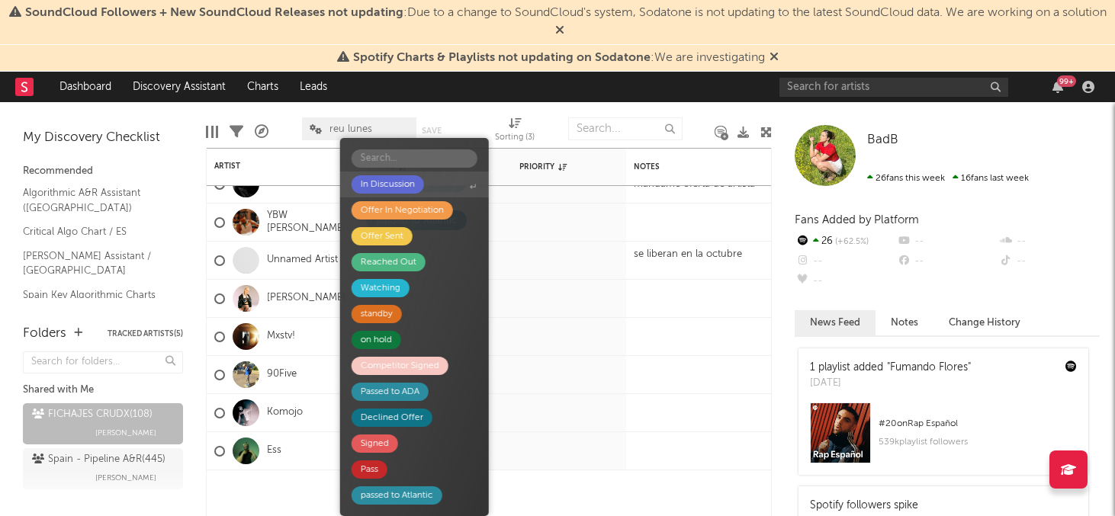
click at [393, 184] on div "In Discussion" at bounding box center [388, 184] width 54 height 18
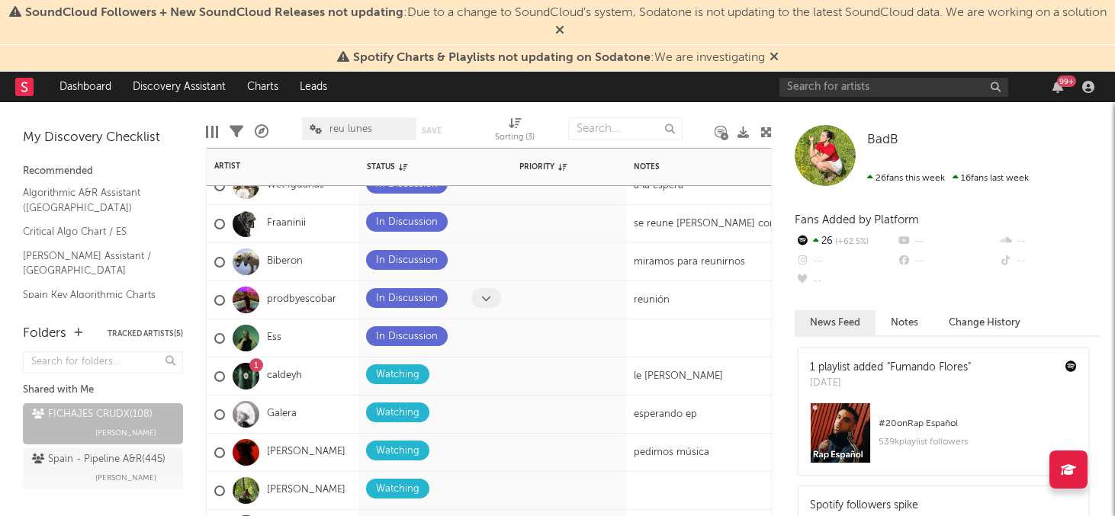
click at [487, 301] on icon at bounding box center [486, 299] width 10 height 10
click at [218, 302] on div at bounding box center [219, 300] width 11 height 11
click at [214, 302] on input "checkbox" at bounding box center [214, 301] width 0 height 14
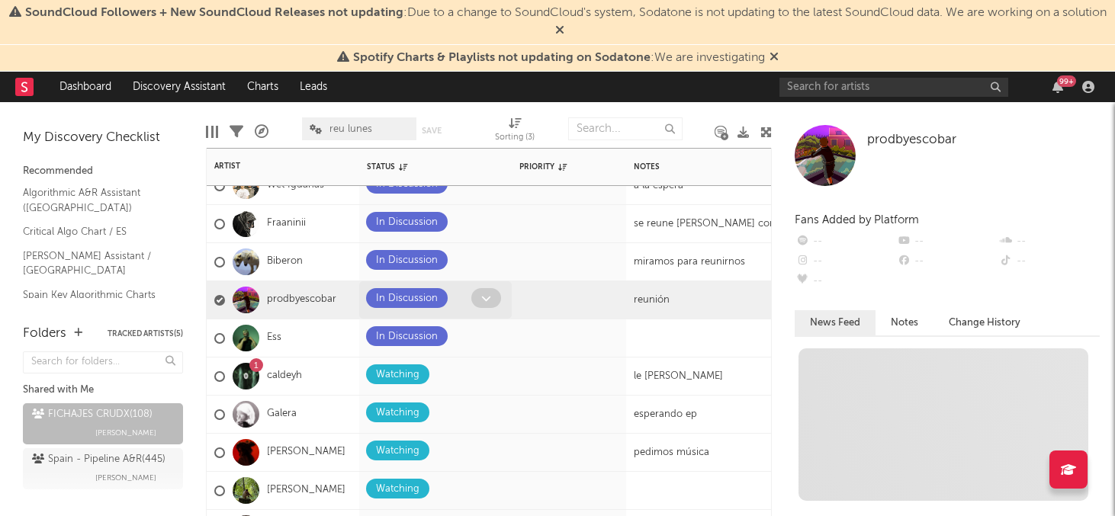
click at [489, 298] on icon at bounding box center [486, 299] width 10 height 10
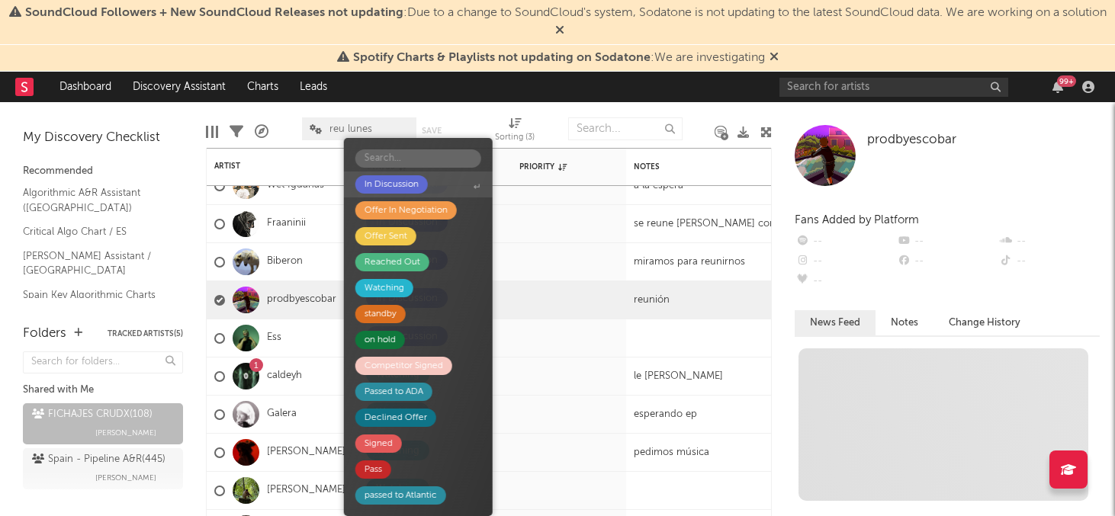
click at [413, 184] on div "In Discussion" at bounding box center [392, 184] width 54 height 18
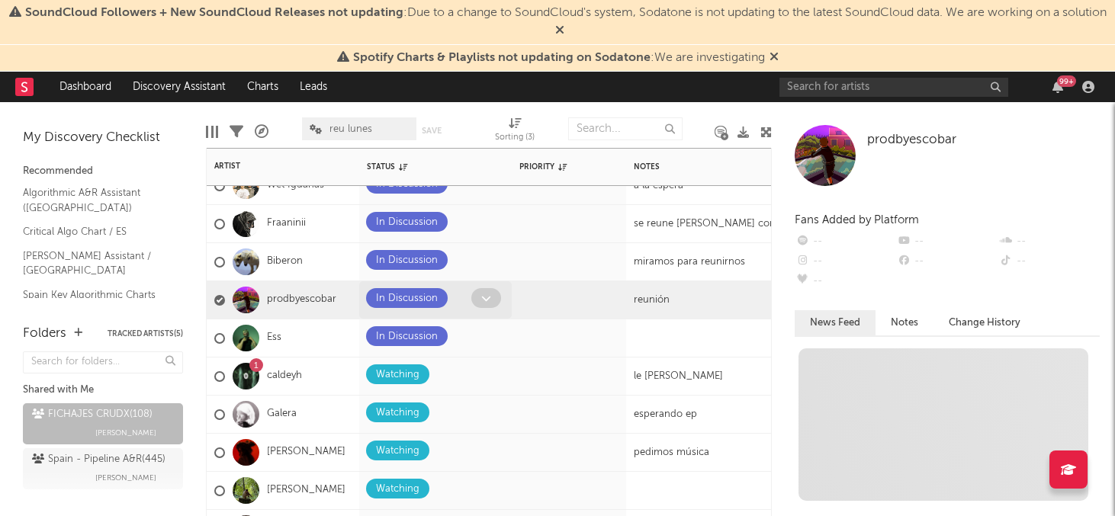
click at [487, 299] on icon at bounding box center [486, 299] width 10 height 10
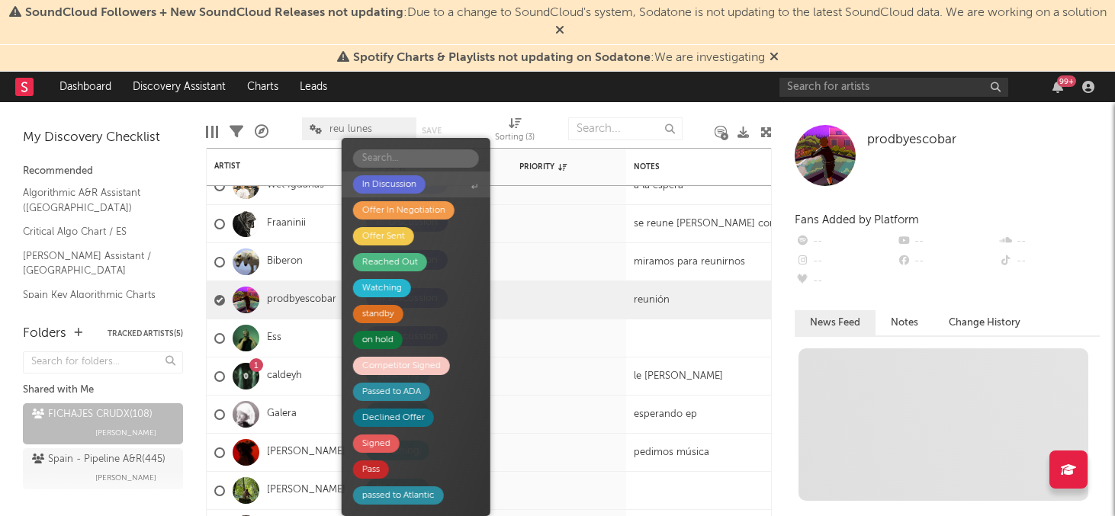
click at [394, 186] on div "In Discussion" at bounding box center [389, 184] width 54 height 18
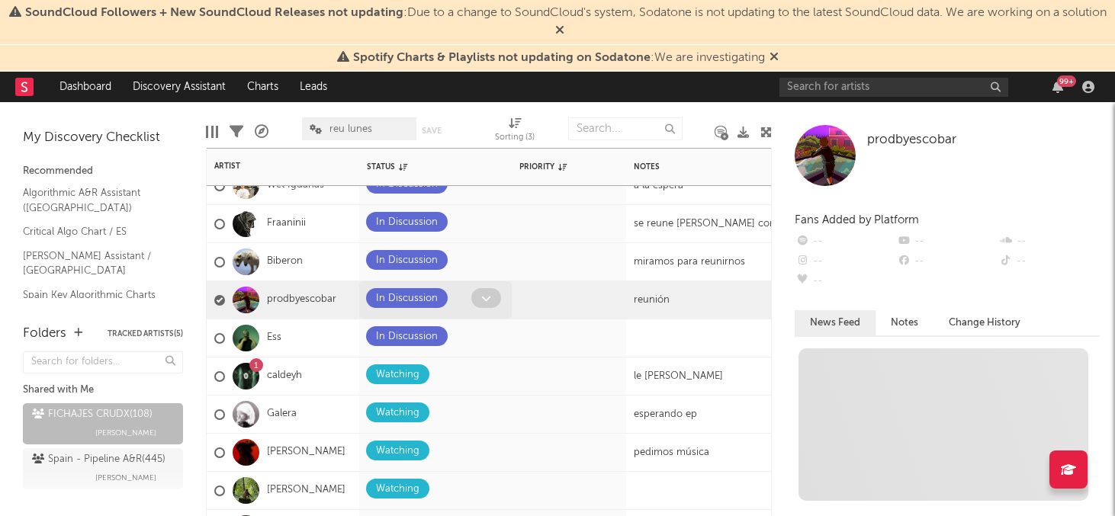
click at [478, 307] on span at bounding box center [486, 298] width 30 height 20
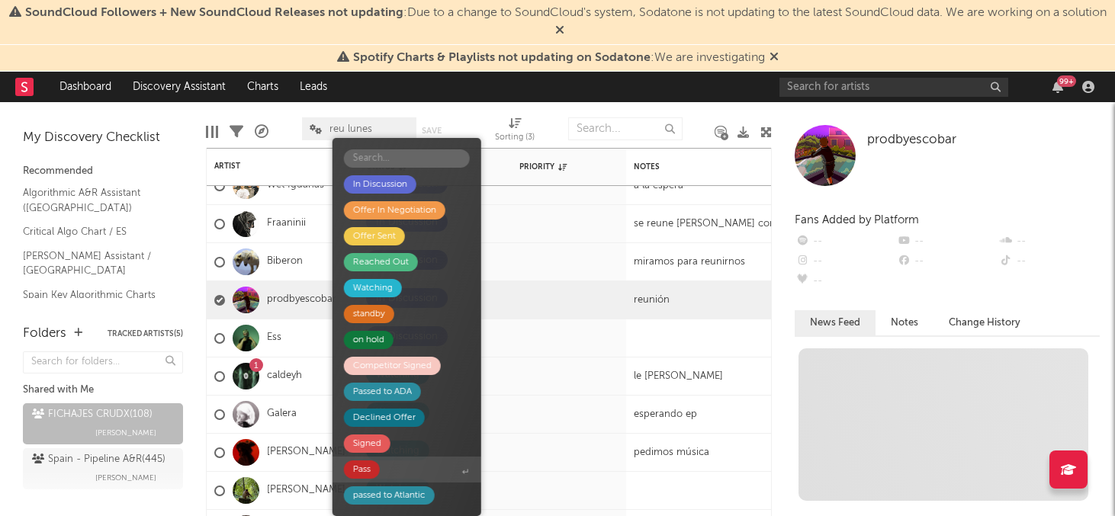
click at [401, 474] on span "Pass" at bounding box center [407, 470] width 149 height 26
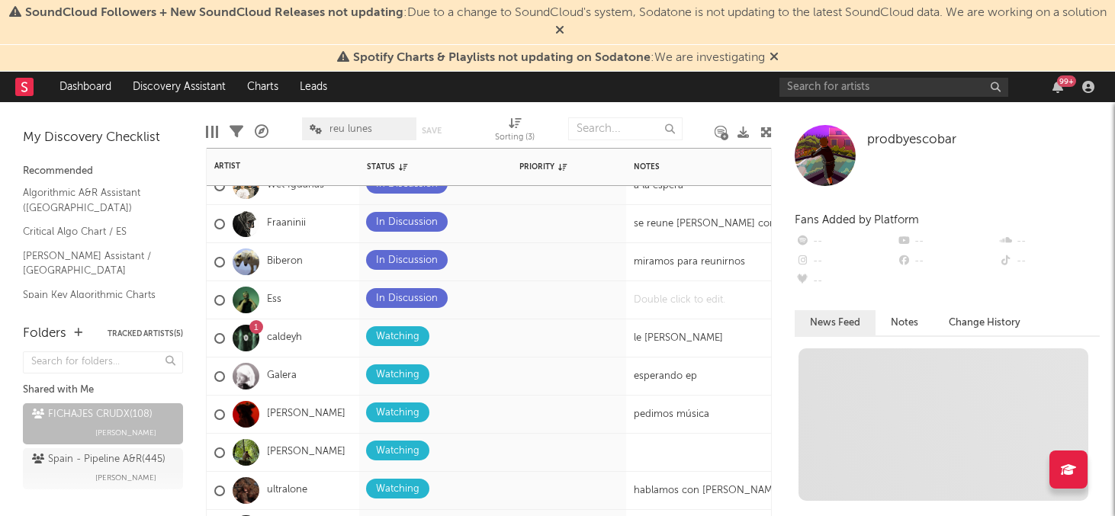
click at [661, 306] on div at bounding box center [721, 300] width 191 height 37
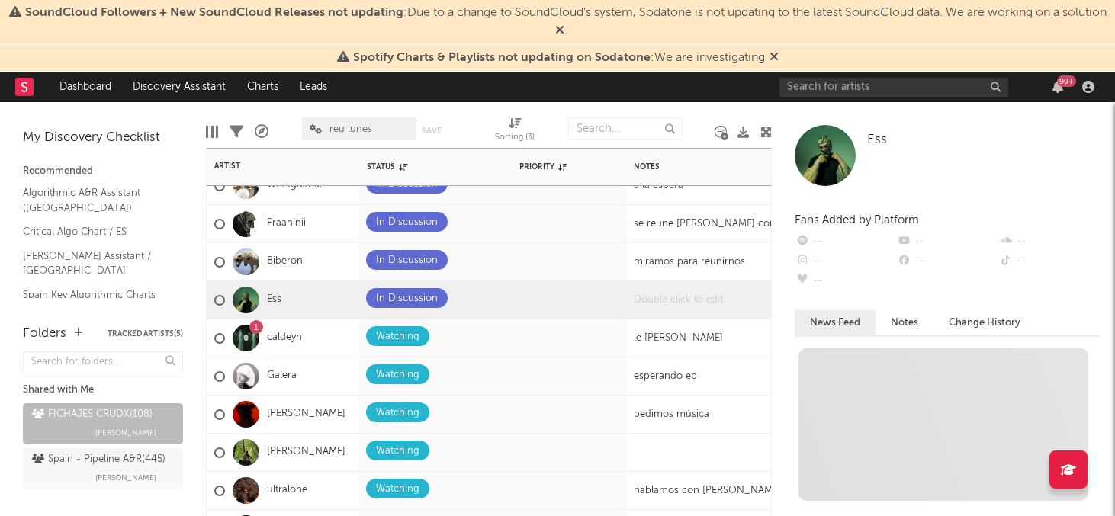
click at [661, 306] on div at bounding box center [721, 300] width 191 height 37
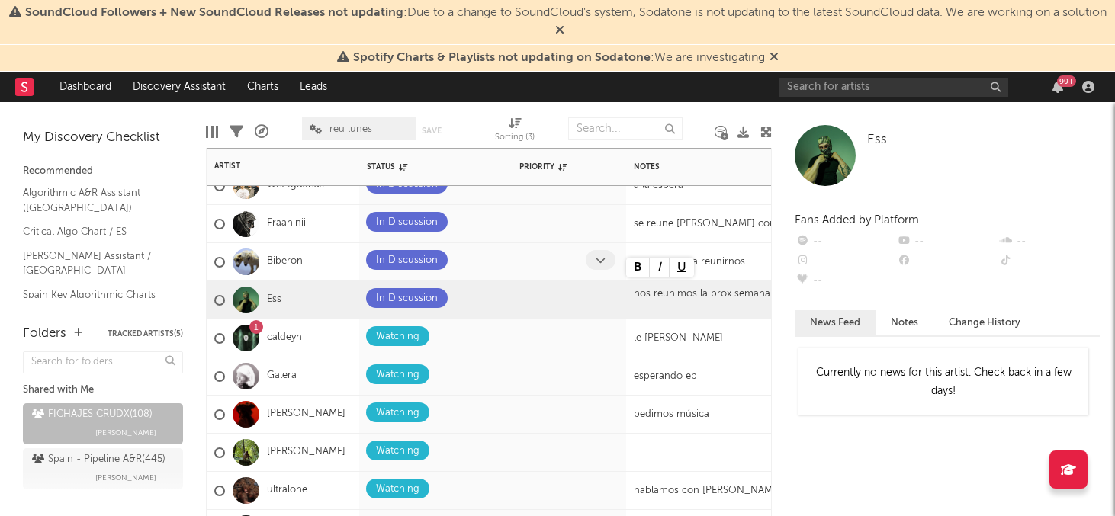
click at [540, 275] on div at bounding box center [569, 261] width 114 height 37
